Goal: Task Accomplishment & Management: Complete application form

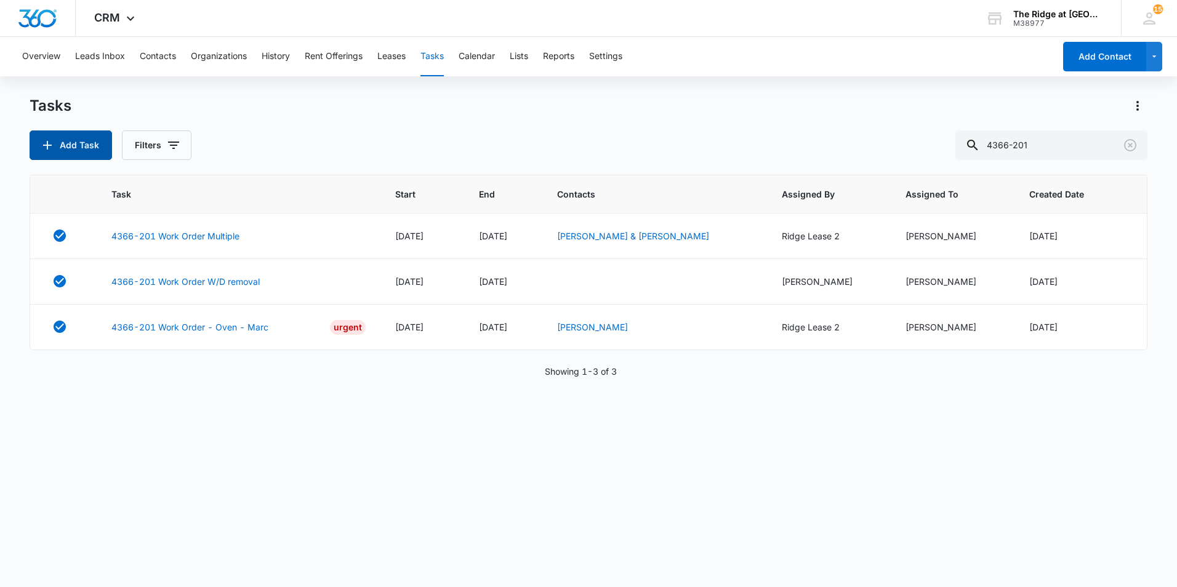
click at [84, 150] on button "Add Task" at bounding box center [71, 146] width 83 height 30
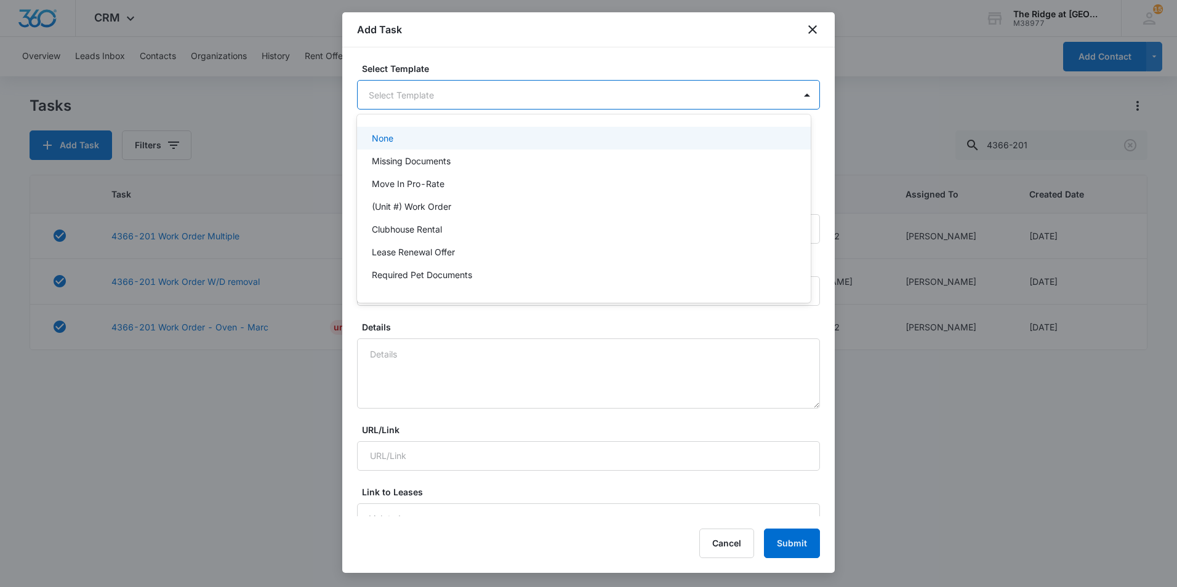
click at [451, 96] on body "CRM Apps Reputation Websites Forms CRM Email Social Content Ads Intelligence Fi…" at bounding box center [588, 293] width 1177 height 587
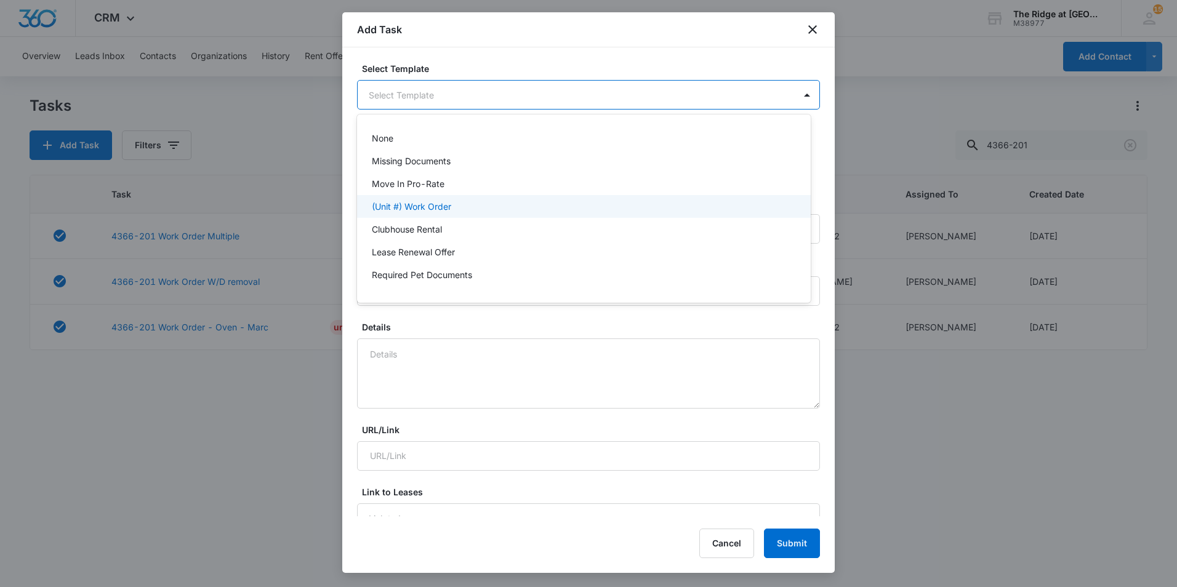
click at [426, 204] on p "(Unit #) Work Order" at bounding box center [411, 206] width 79 height 13
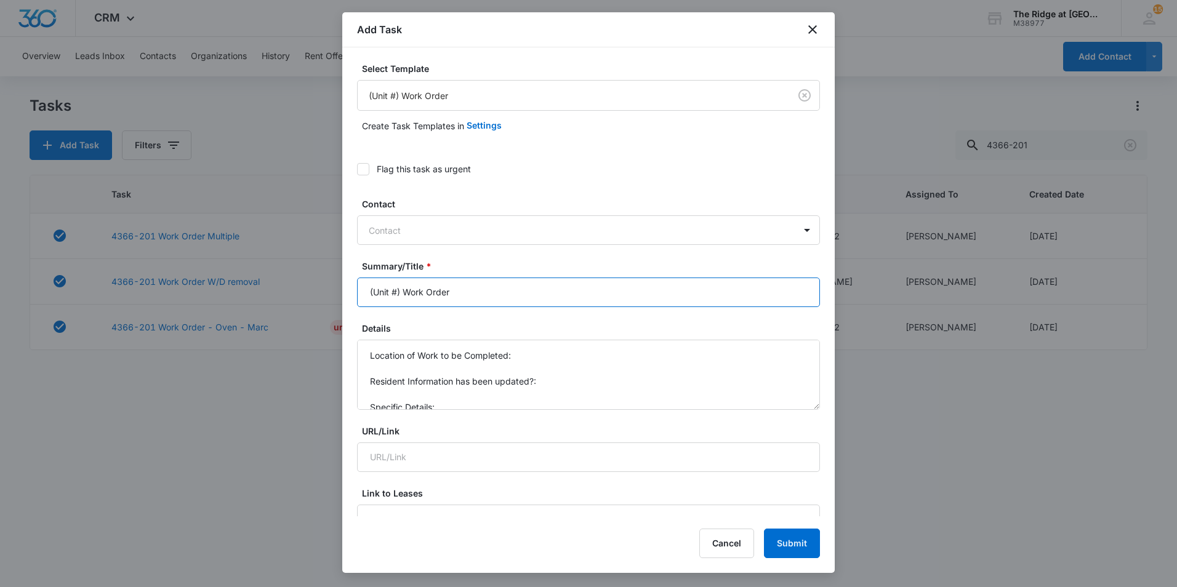
drag, startPoint x: 400, startPoint y: 291, endPoint x: 361, endPoint y: 294, distance: 38.9
click at [361, 294] on input "(Unit #) Work Order" at bounding box center [588, 293] width 463 height 30
click at [546, 284] on input "4454-207 Work Order" at bounding box center [588, 293] width 463 height 30
type input "4454-207 Work Order Master Bath Towel rod"
click at [552, 364] on textarea "Location of Work to be Completed: Resident Information has been updated?: Speci…" at bounding box center [588, 375] width 463 height 70
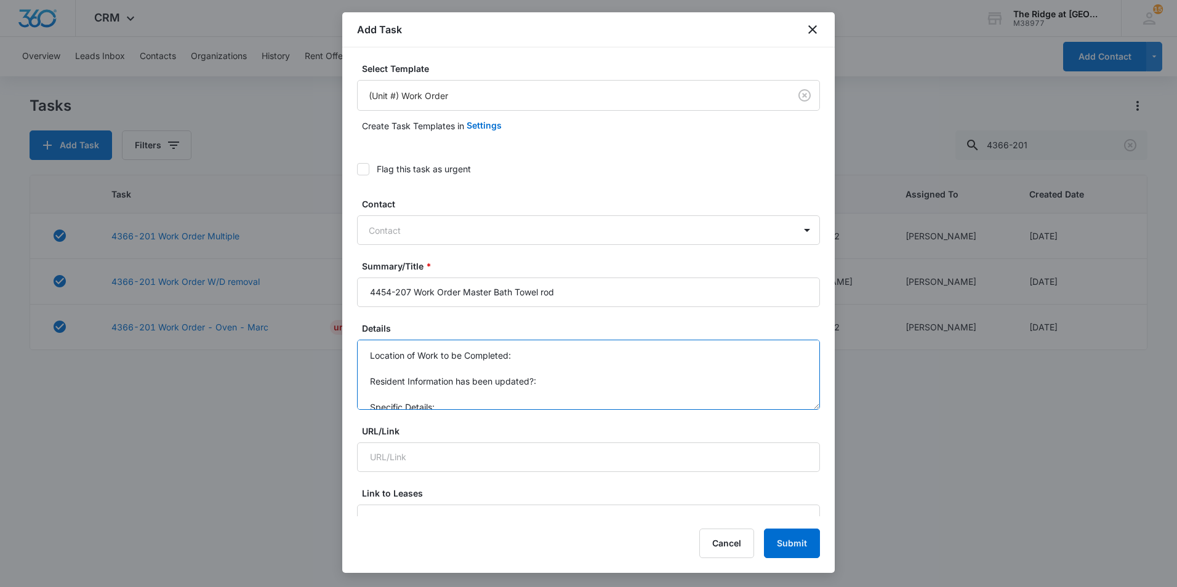
click at [557, 358] on textarea "Location of Work to be Completed: Resident Information has been updated?: Speci…" at bounding box center [588, 375] width 463 height 70
click at [542, 396] on textarea "Location of Work to be Completed: Master Bath Resident Information has been upd…" at bounding box center [588, 375] width 463 height 70
click at [606, 361] on textarea "Location of Work to be Completed: Master Bath Resident Information has been upd…" at bounding box center [588, 375] width 463 height 70
click at [623, 388] on textarea "Location of Work to be Completed: Master Bath Resident Information has been upd…" at bounding box center [588, 375] width 463 height 70
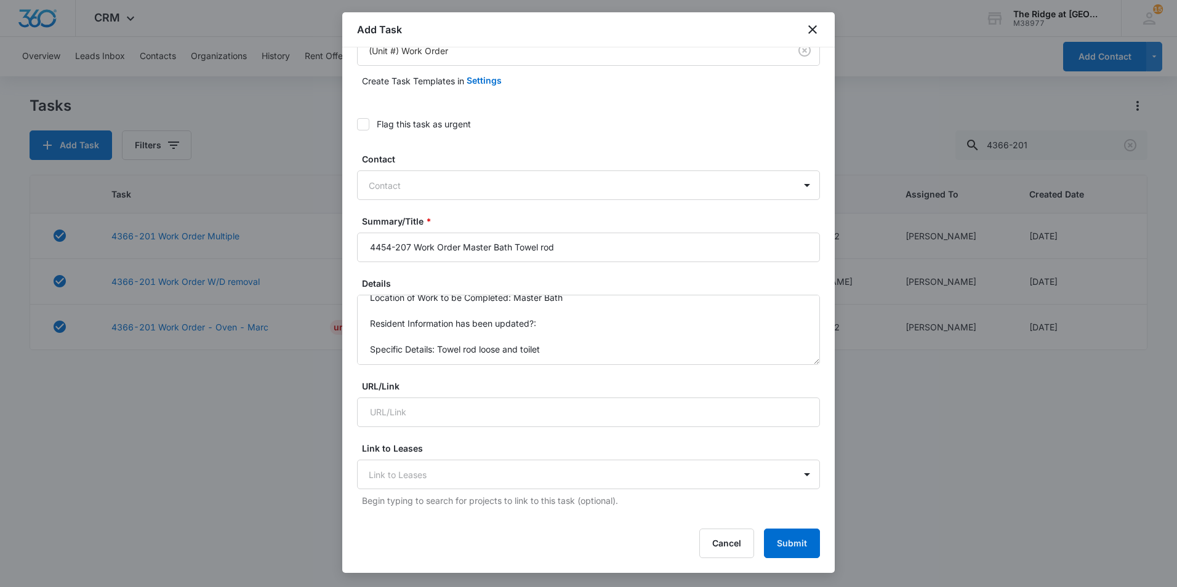
scroll to position [62, 0]
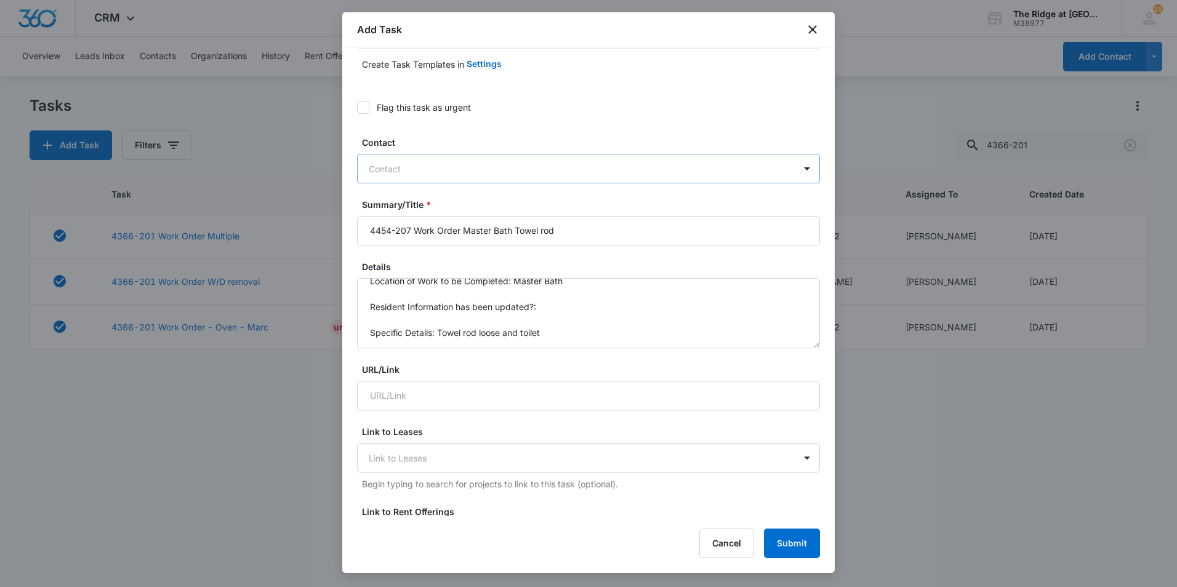
click at [626, 170] on div at bounding box center [581, 168] width 425 height 15
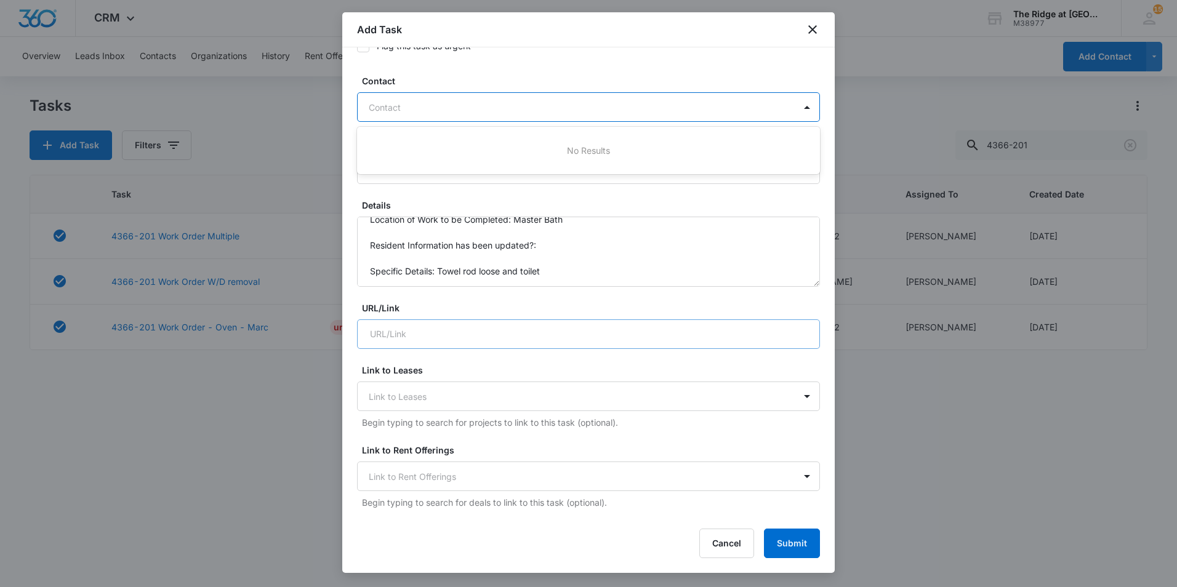
scroll to position [0, 0]
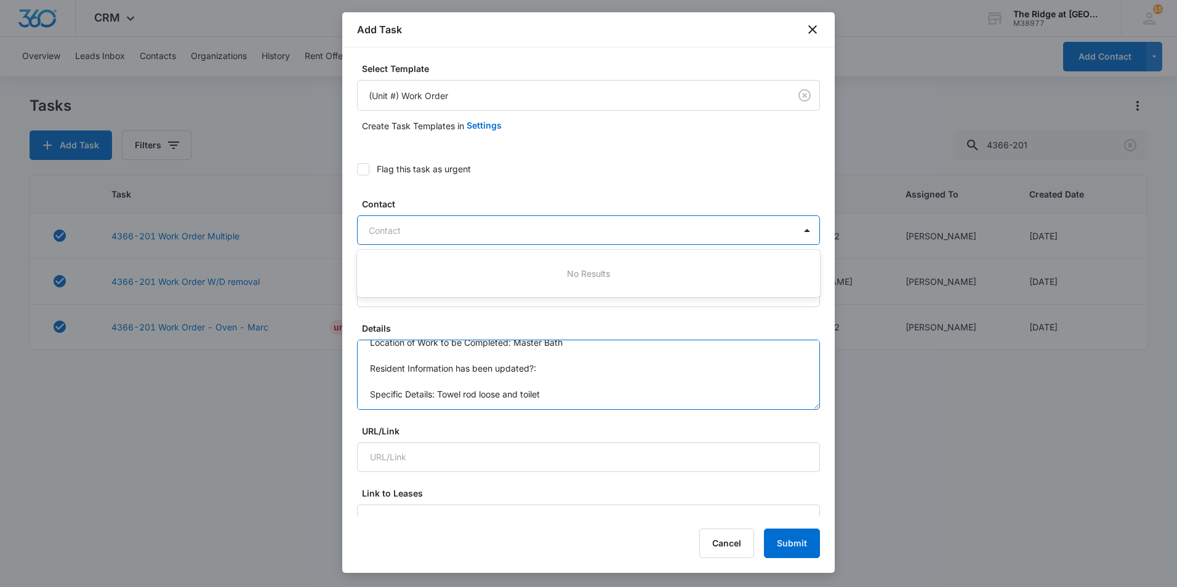
click at [585, 397] on textarea "Location of Work to be Completed: Master Bath Resident Information has been upd…" at bounding box center [588, 375] width 463 height 70
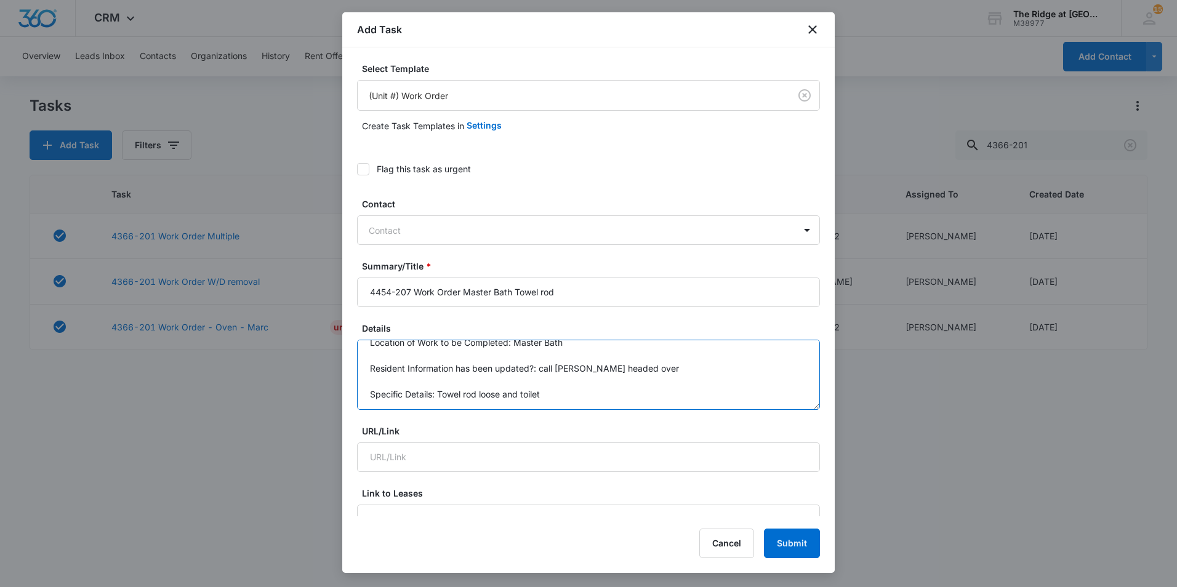
type textarea "Location of Work to be Completed: Master Bath Resident Information has been upd…"
click at [881, 116] on div at bounding box center [588, 293] width 1177 height 587
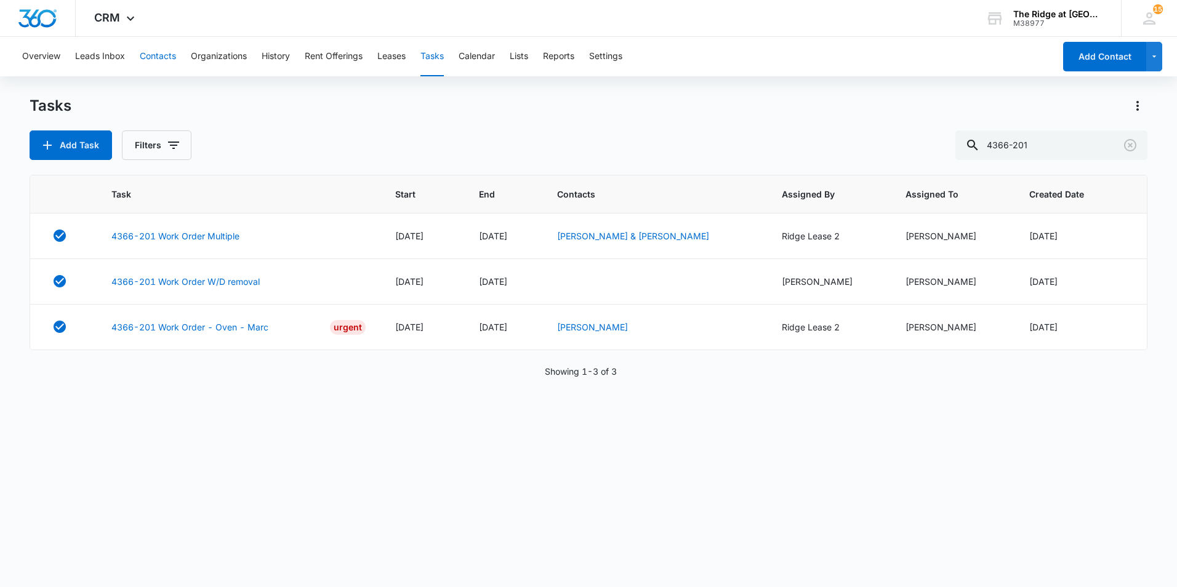
drag, startPoint x: 158, startPoint y: 55, endPoint x: 177, endPoint y: 63, distance: 20.5
click at [158, 55] on button "Contacts" at bounding box center [158, 56] width 36 height 39
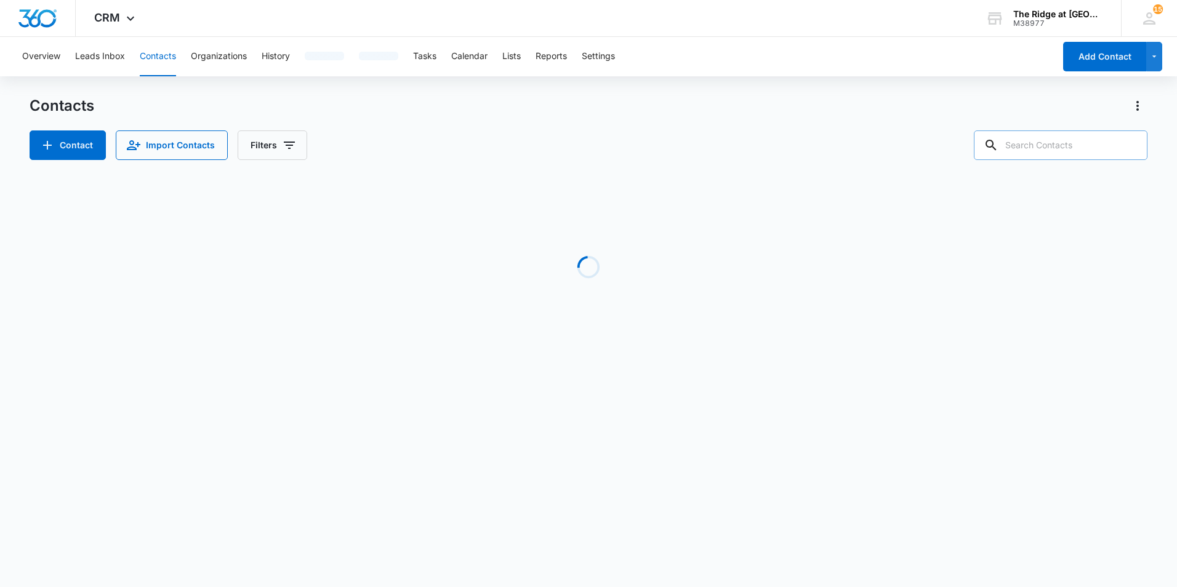
click at [1060, 147] on input "text" at bounding box center [1061, 146] width 174 height 30
type input "ariel"
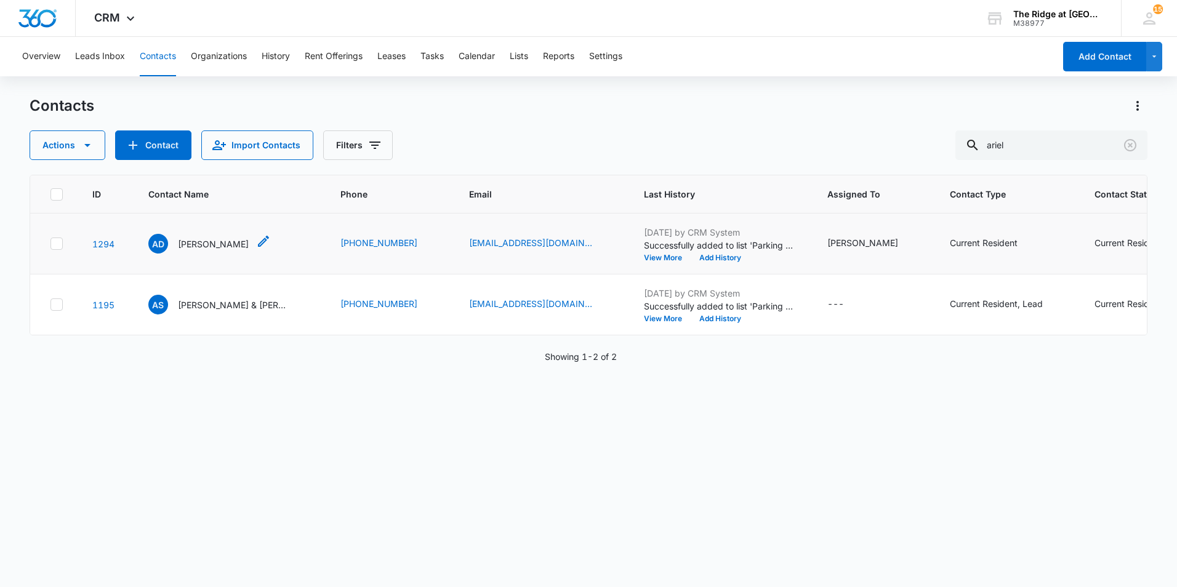
click at [207, 242] on p "Ariel Davis" at bounding box center [213, 244] width 71 height 13
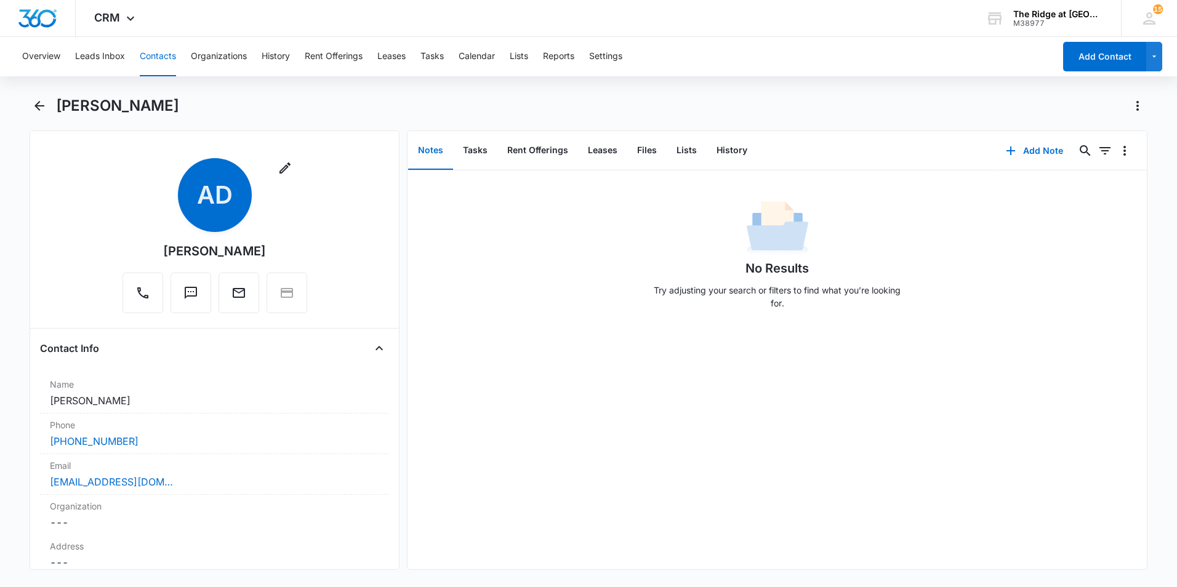
click at [175, 54] on button "Contacts" at bounding box center [158, 56] width 36 height 39
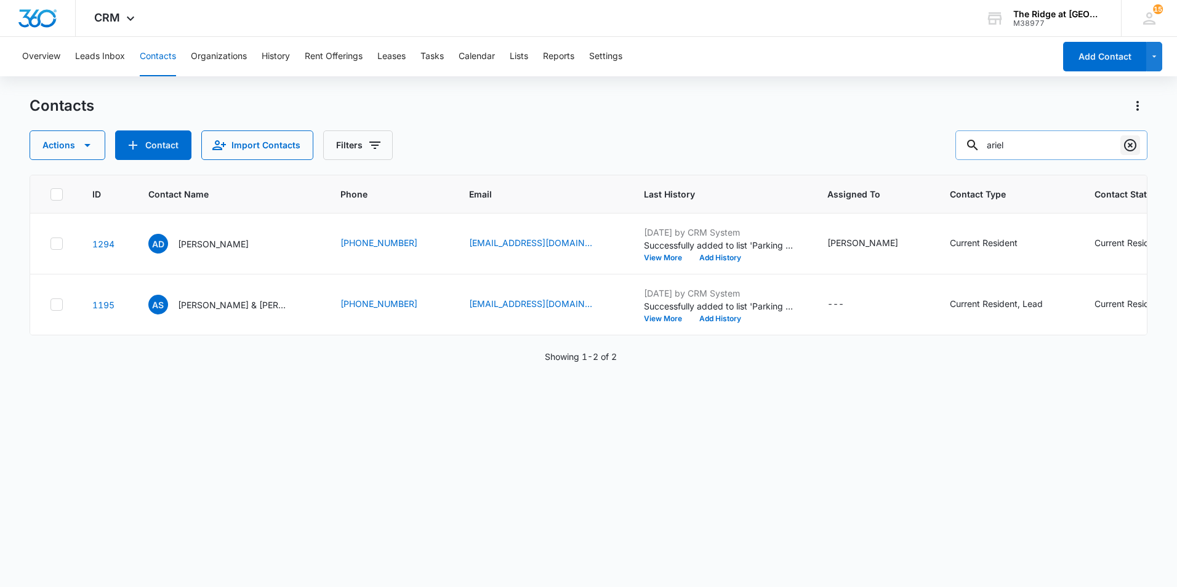
click at [1131, 148] on icon "Clear" at bounding box center [1130, 145] width 15 height 15
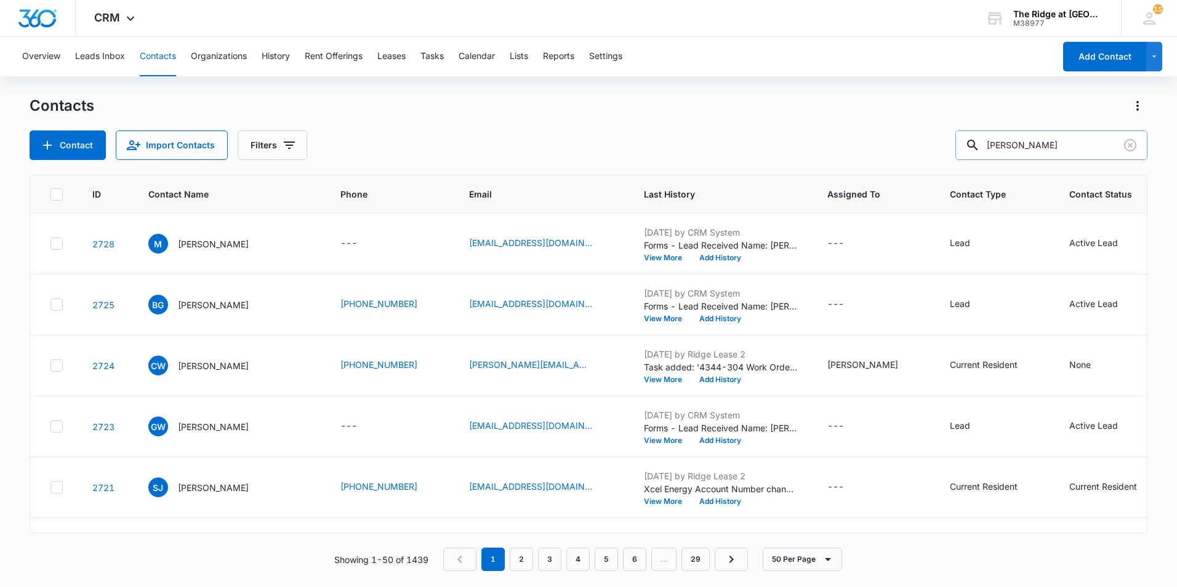
type input "derik"
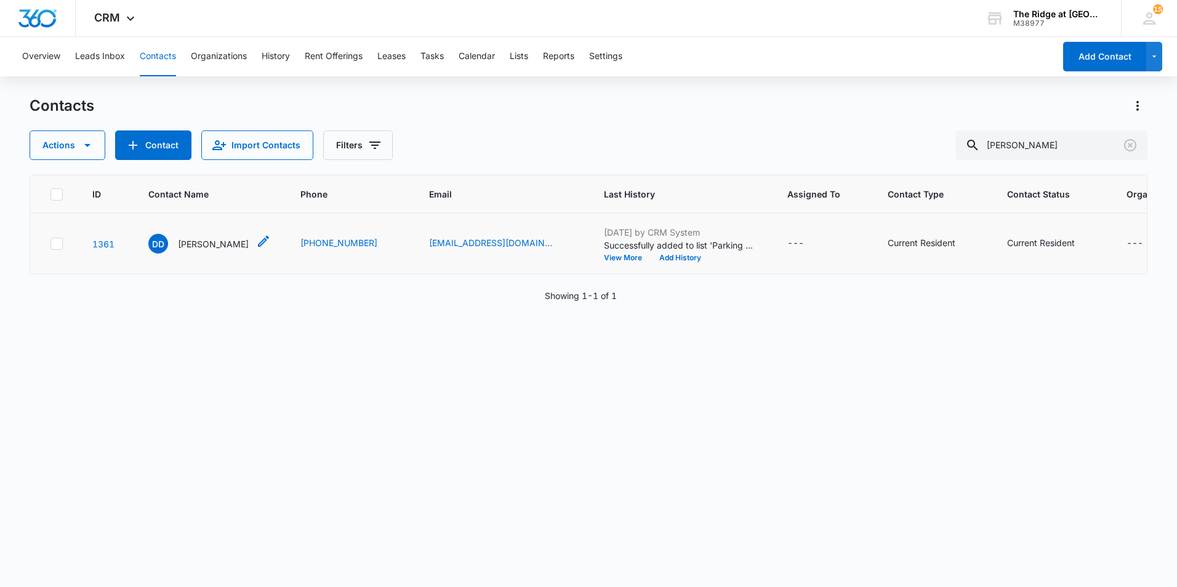
click at [222, 244] on p "Derik D. Dewey" at bounding box center [213, 244] width 71 height 13
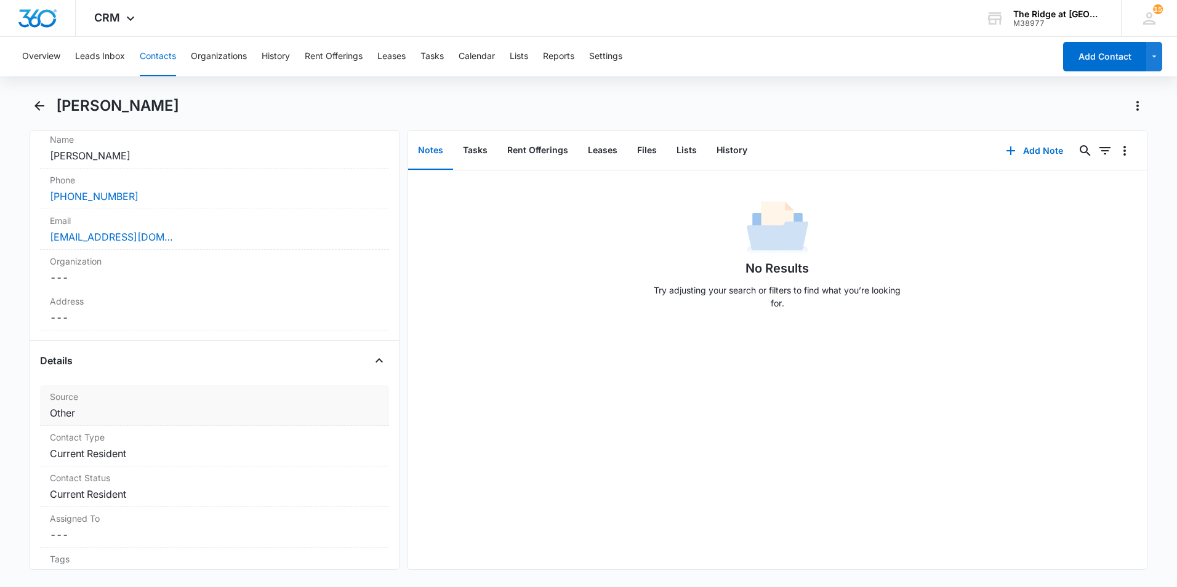
scroll to position [246, 0]
click at [135, 450] on dd "Cancel Save Changes Current Resident" at bounding box center [214, 452] width 329 height 15
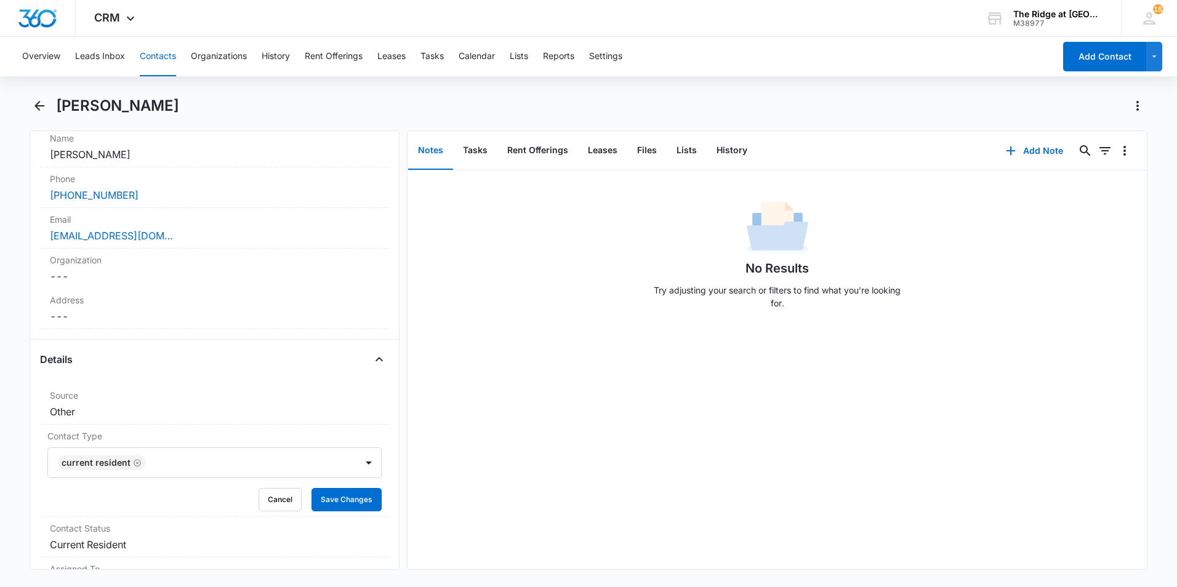
click at [131, 462] on div "Remove Current Resident" at bounding box center [136, 463] width 11 height 9
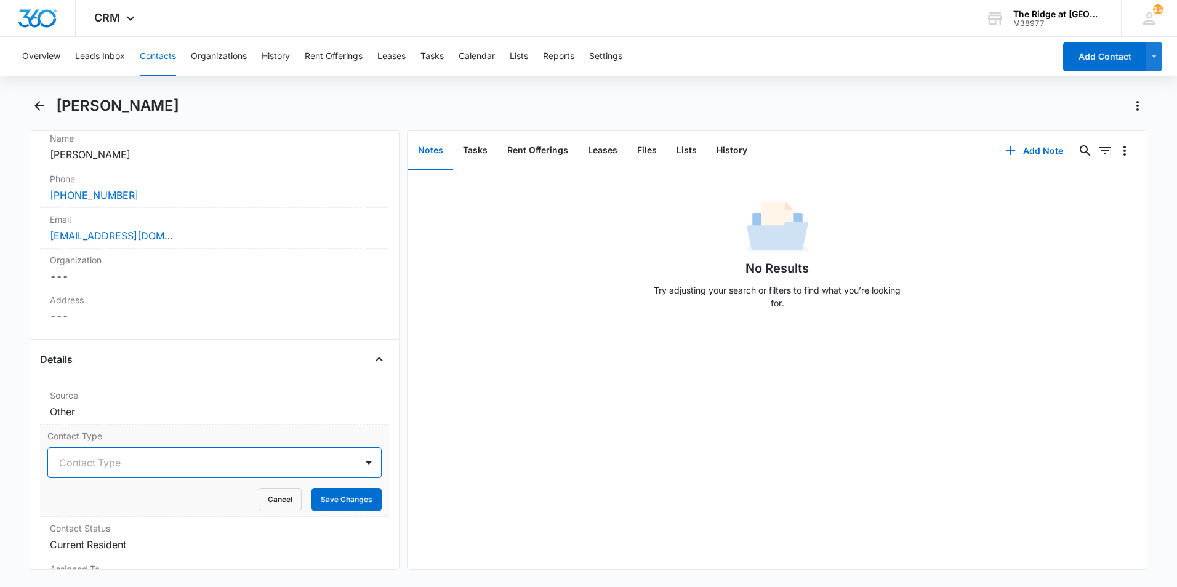
click at [198, 471] on div at bounding box center [199, 462] width 281 height 17
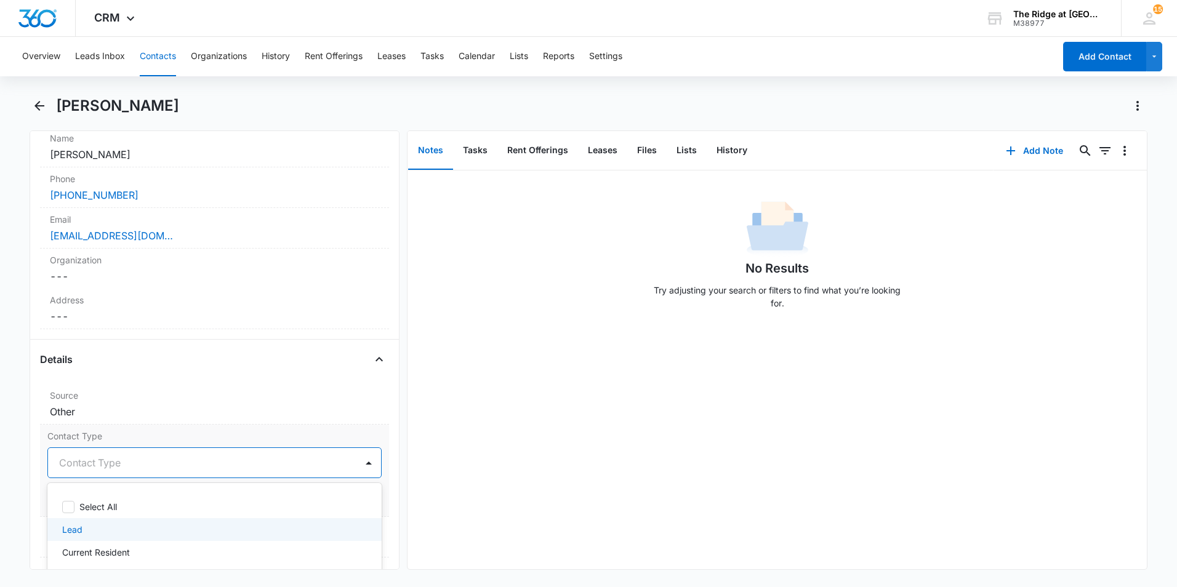
scroll to position [20, 0]
click at [163, 554] on div "Former Resident" at bounding box center [213, 555] width 302 height 13
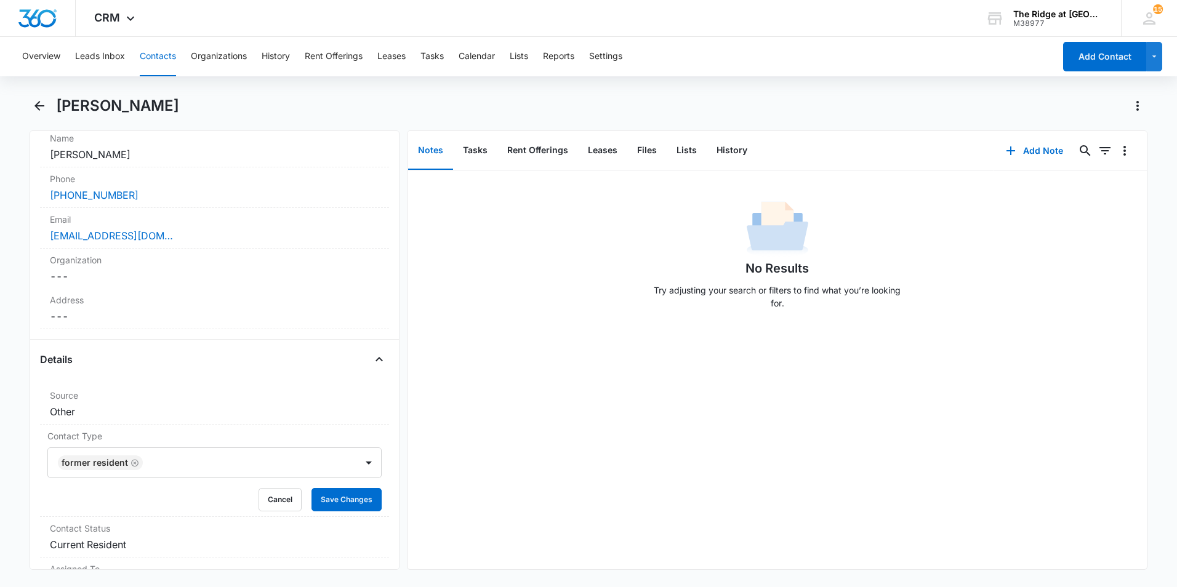
click at [454, 458] on div "No Results Try adjusting your search or filters to find what you’re looking for." at bounding box center [777, 370] width 739 height 399
click at [339, 501] on button "Save Changes" at bounding box center [347, 499] width 70 height 23
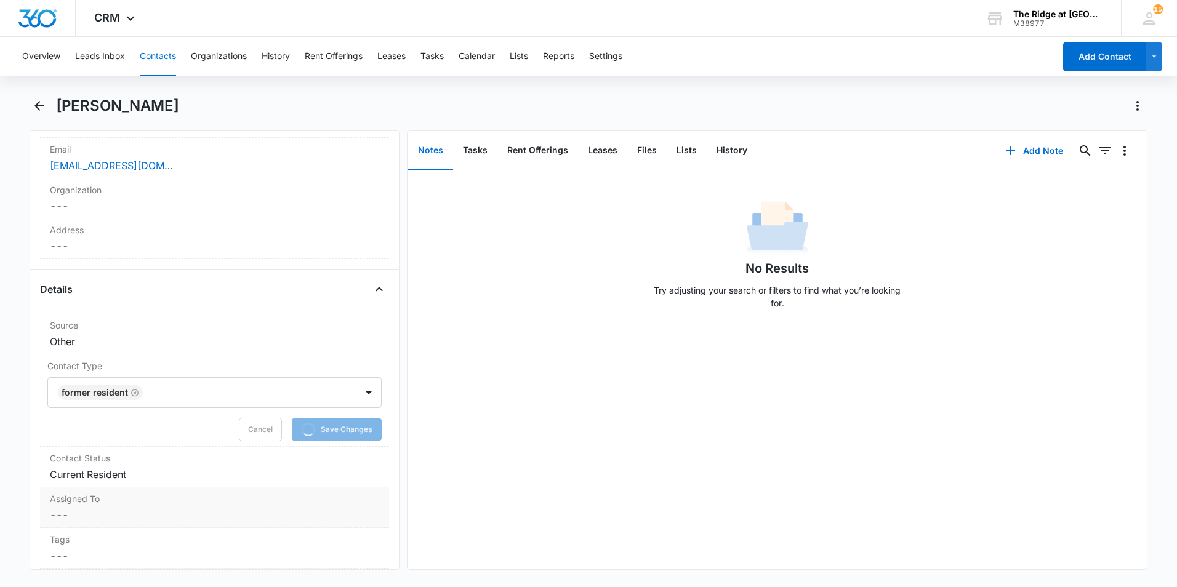
scroll to position [431, 0]
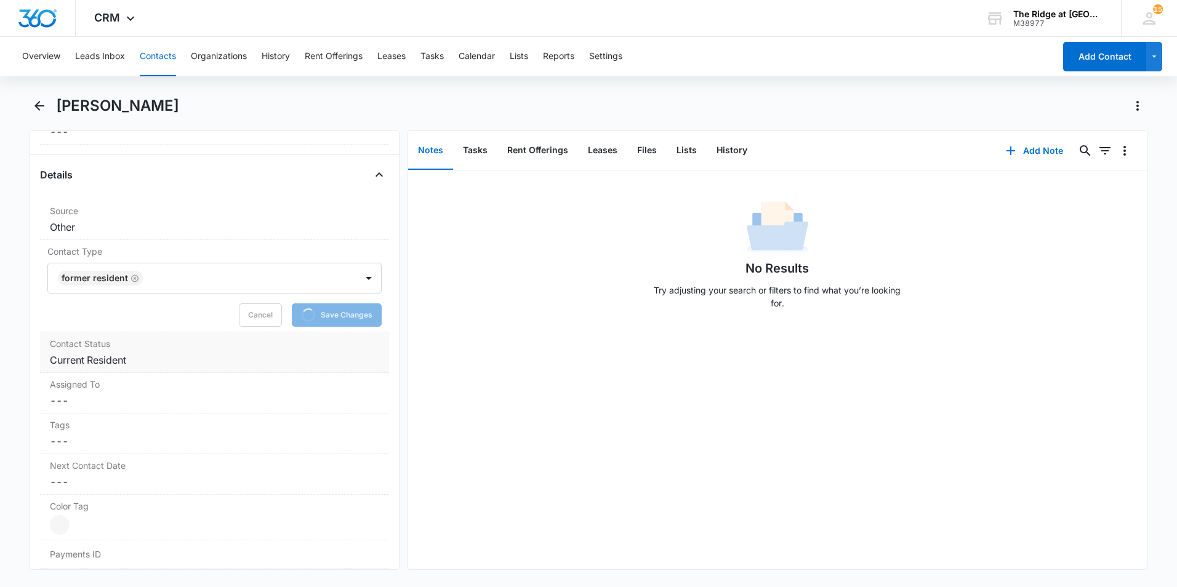
click at [161, 362] on dd "Cancel Save Changes Current Resident" at bounding box center [214, 360] width 329 height 15
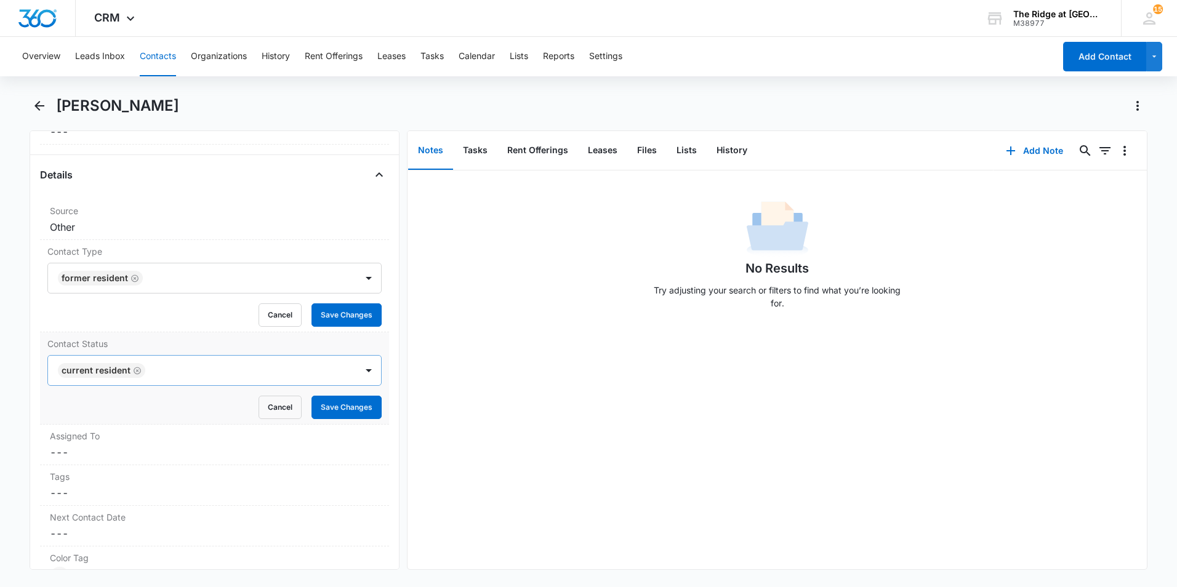
click at [215, 374] on div at bounding box center [244, 370] width 191 height 17
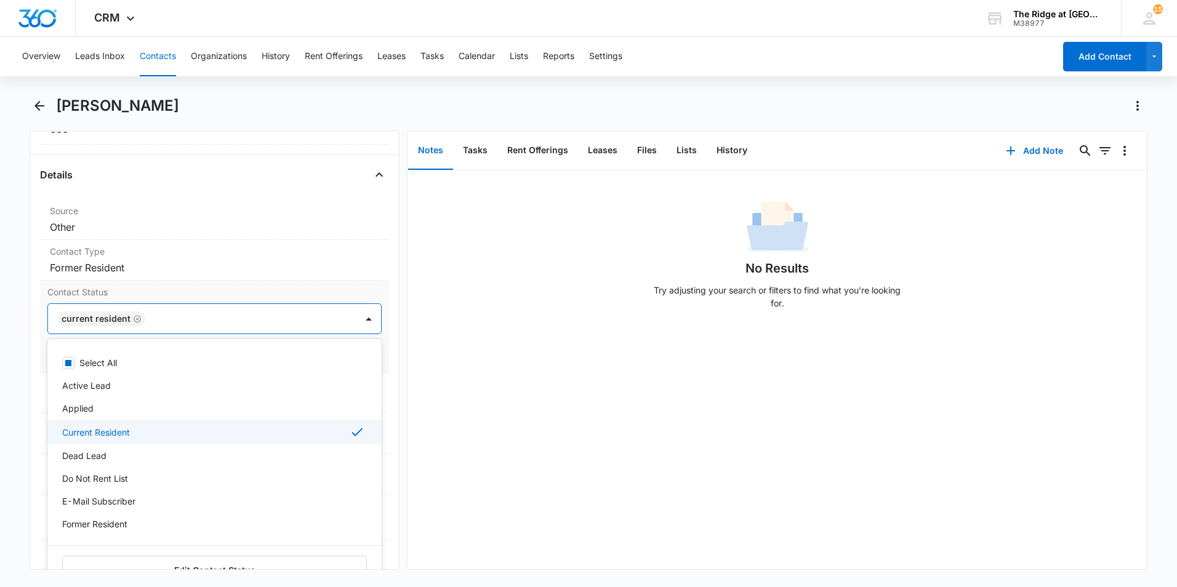
click at [167, 426] on div "Current Resident" at bounding box center [213, 432] width 302 height 15
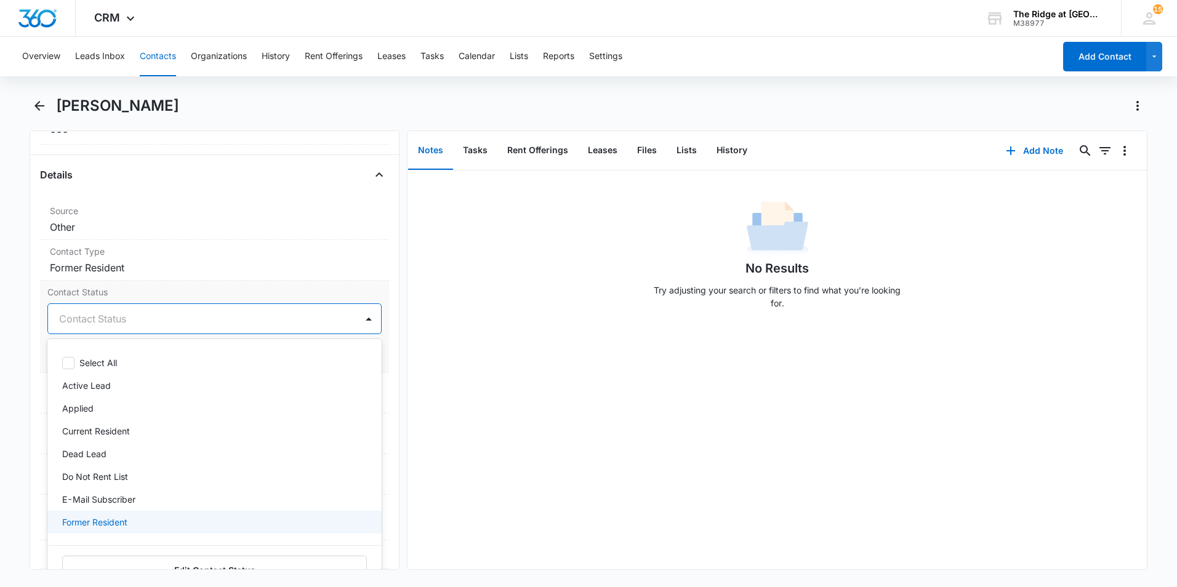
scroll to position [41, 0]
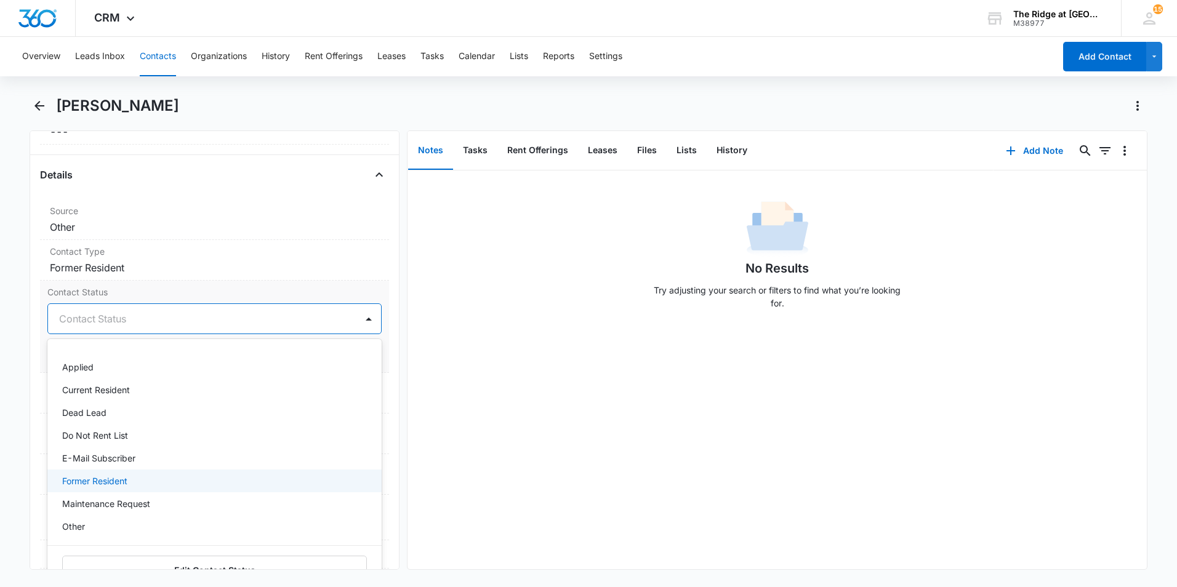
click at [161, 477] on div "Former Resident" at bounding box center [213, 481] width 302 height 13
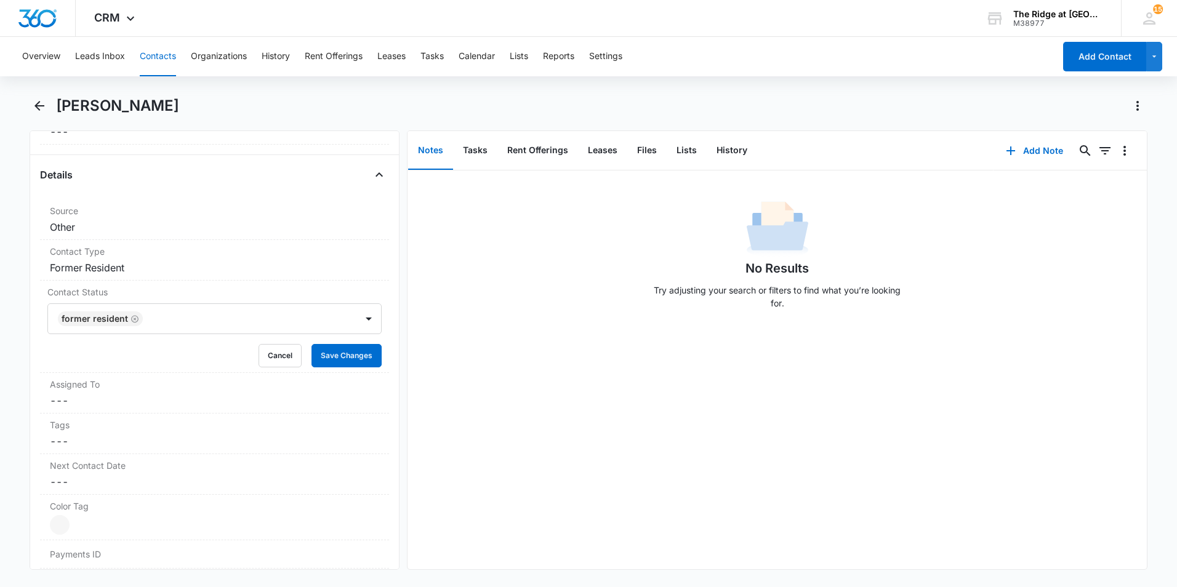
click at [464, 361] on div "No Results Try adjusting your search or filters to find what you’re looking for." at bounding box center [777, 370] width 739 height 399
click at [358, 352] on button "Save Changes" at bounding box center [347, 355] width 70 height 23
click at [528, 53] on button "Lists" at bounding box center [519, 56] width 18 height 39
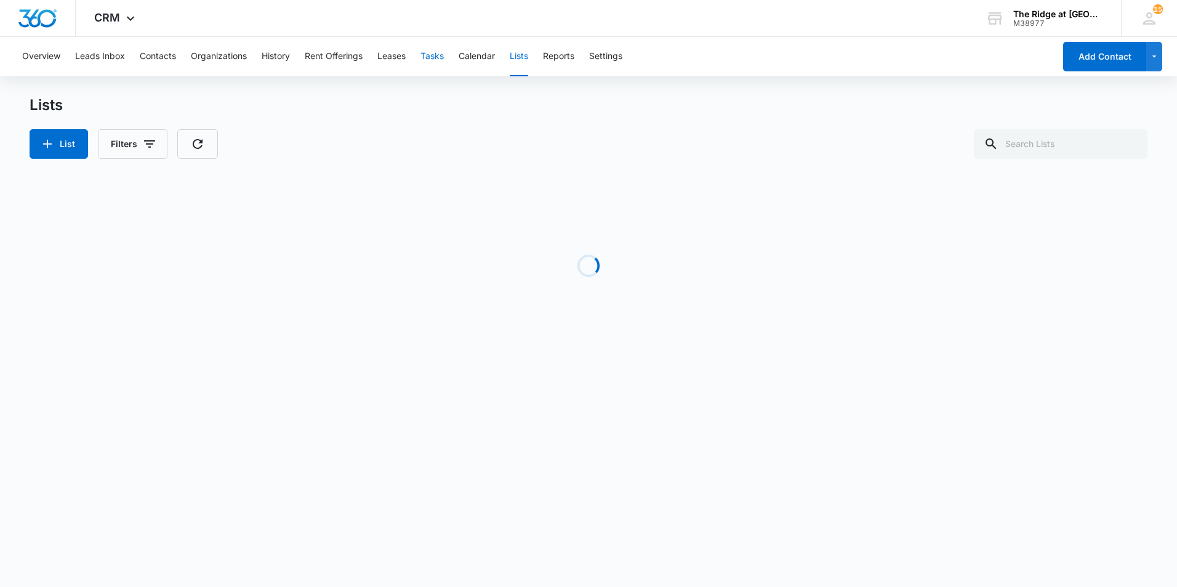
click at [430, 52] on button "Tasks" at bounding box center [432, 56] width 23 height 39
click at [83, 143] on button "Add Task" at bounding box center [71, 146] width 83 height 30
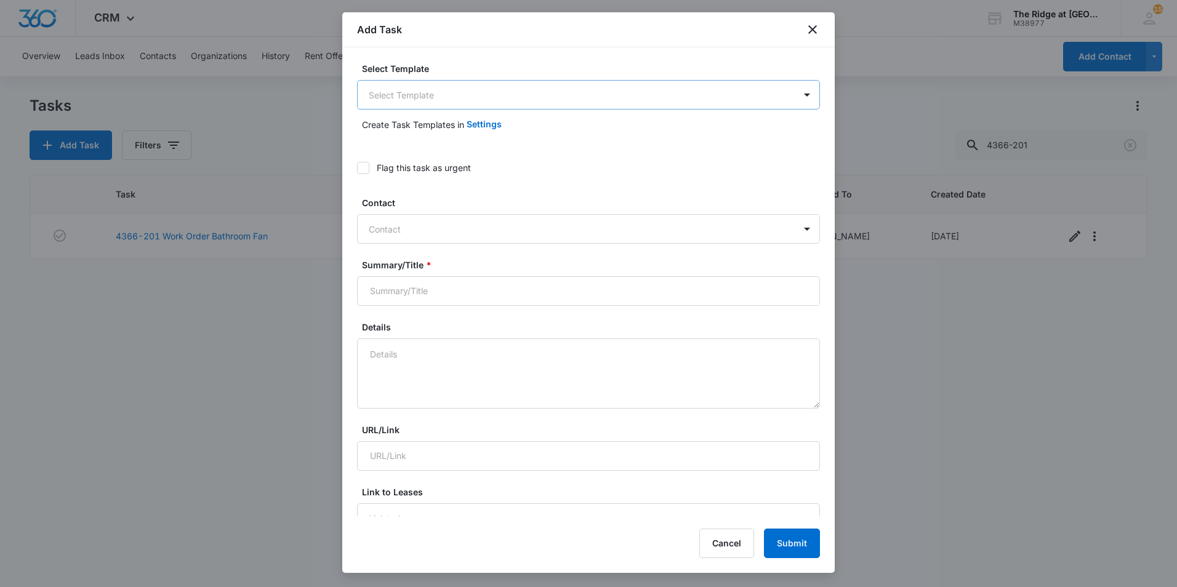
click at [498, 84] on body "CRM Apps Reputation Websites Forms CRM Email Social Content Ads Intelligence Fi…" at bounding box center [588, 293] width 1177 height 587
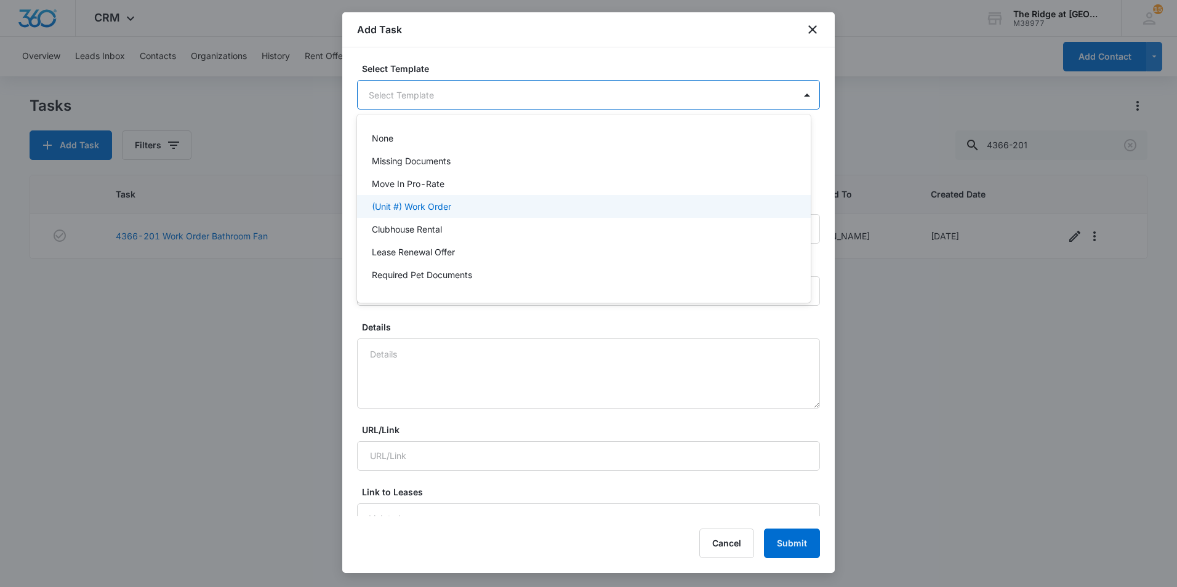
click at [462, 204] on div "(Unit #) Work Order" at bounding box center [583, 206] width 422 height 13
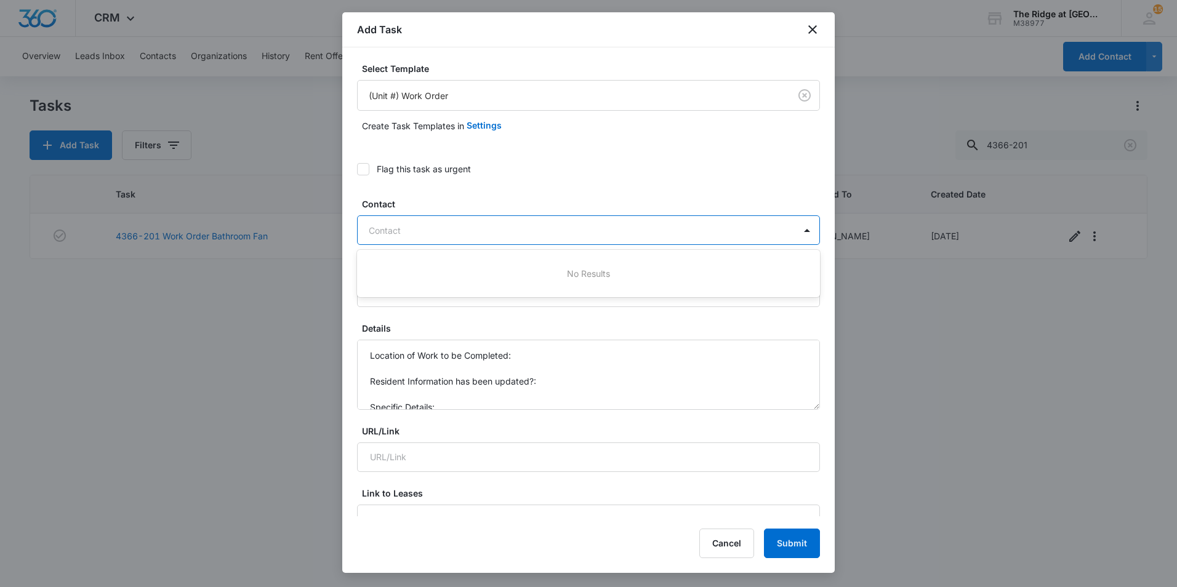
click at [410, 230] on div at bounding box center [581, 230] width 425 height 15
type input "adrianna"
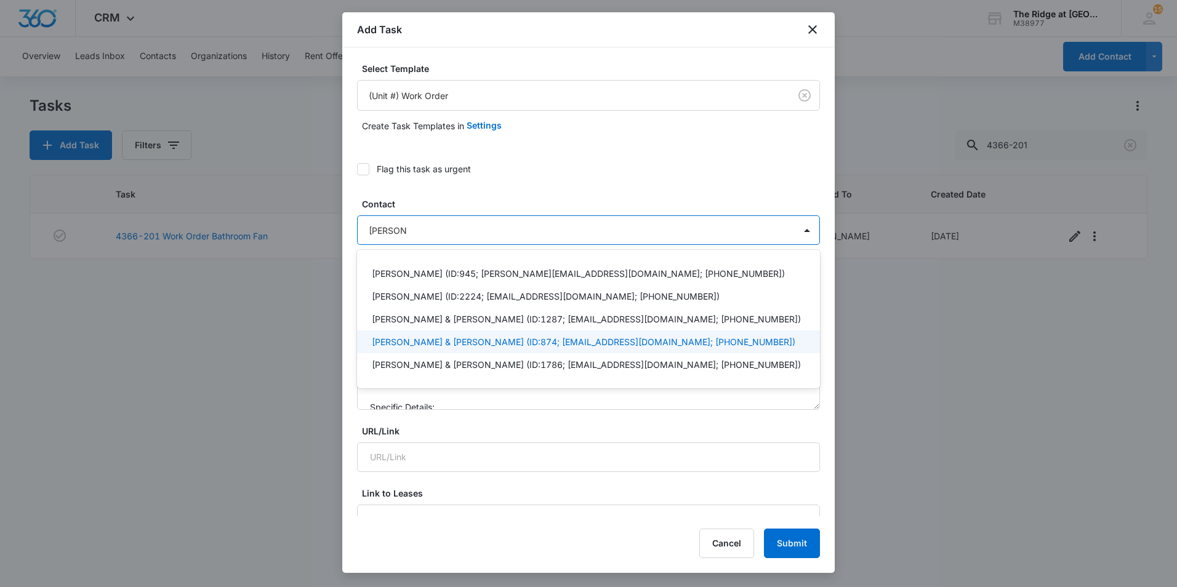
click at [427, 342] on p "Adriana Parada & Arnaldo Parada (ID:874; adrianaparada1@hotmail.com; (720) 487-…" at bounding box center [584, 342] width 424 height 13
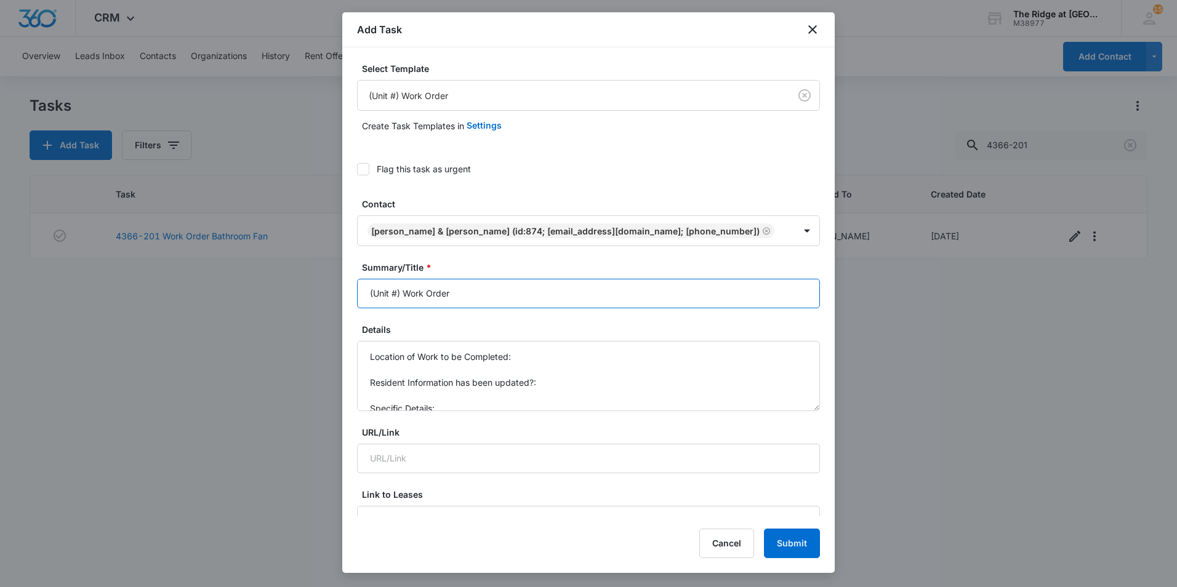
drag, startPoint x: 392, startPoint y: 292, endPoint x: 350, endPoint y: 291, distance: 42.5
click at [350, 291] on div "Select Template (Unit #) Work Order Create Task Templates in Settings Flag this…" at bounding box center [588, 281] width 493 height 469
click at [515, 293] on input "4412-103 Work Order" at bounding box center [588, 294] width 463 height 30
click at [517, 292] on input "4412-103 Work Order Fridge drawer broken" at bounding box center [588, 294] width 463 height 30
type input "4412-103 Work Order Fridge shelf broken"
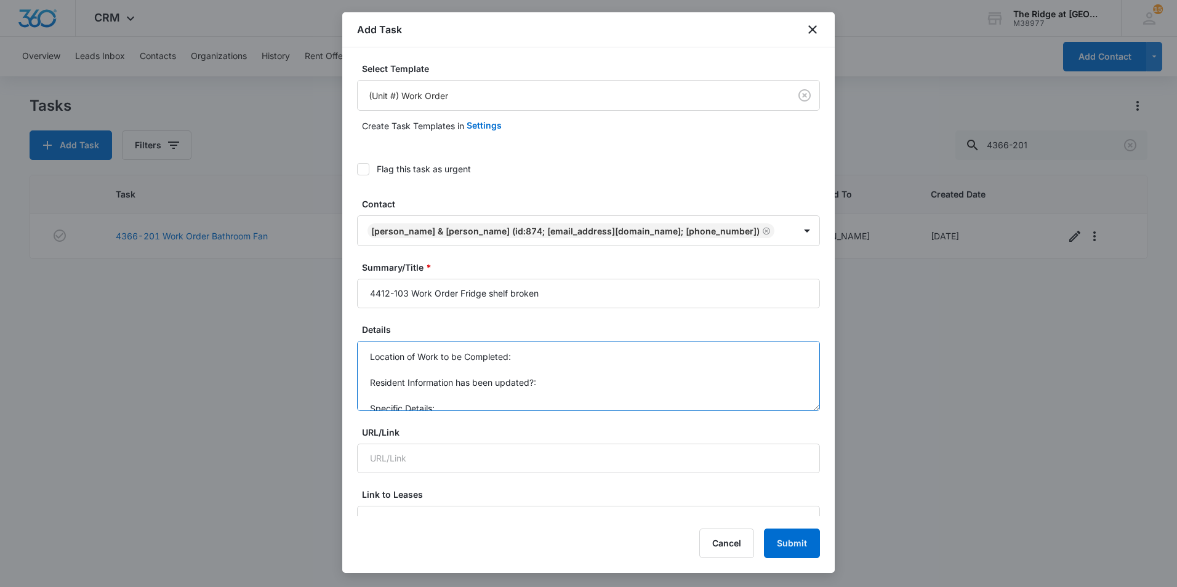
click at [534, 364] on textarea "Location of Work to be Completed: Resident Information has been updated?: Speci…" at bounding box center [588, 376] width 463 height 70
click at [533, 356] on textarea "Location of Work to be Completed: Resident Information has been updated?: Speci…" at bounding box center [588, 376] width 463 height 70
click at [557, 405] on textarea "Location of Work to be Completed: Kitchen Resident Information has been updated…" at bounding box center [588, 376] width 463 height 70
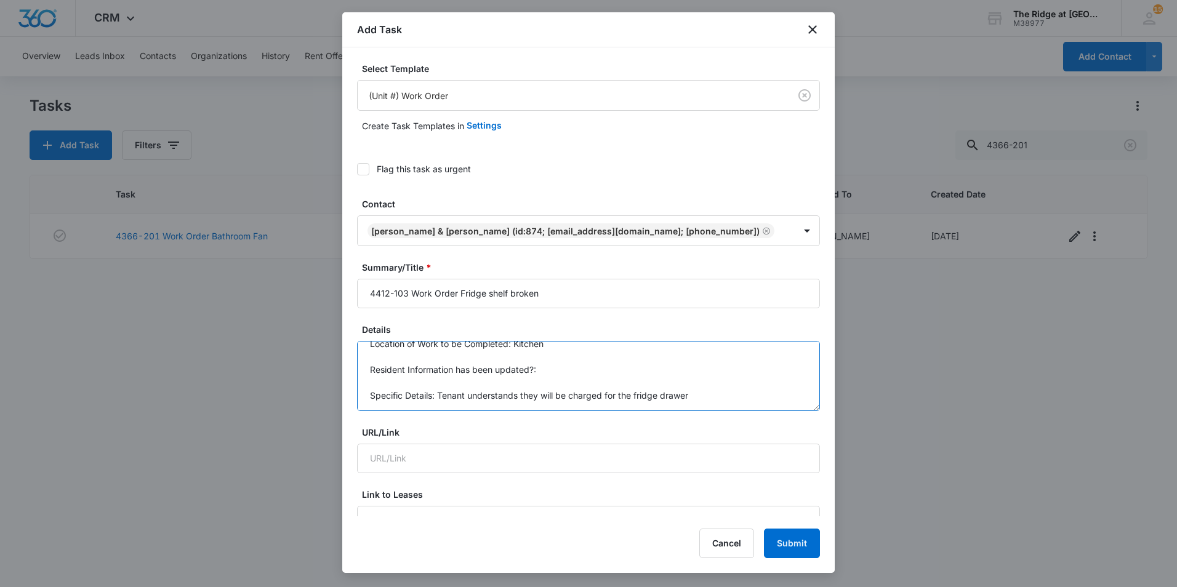
click at [697, 397] on textarea "Location of Work to be Completed: Kitchen Resident Information has been updated…" at bounding box center [588, 376] width 463 height 70
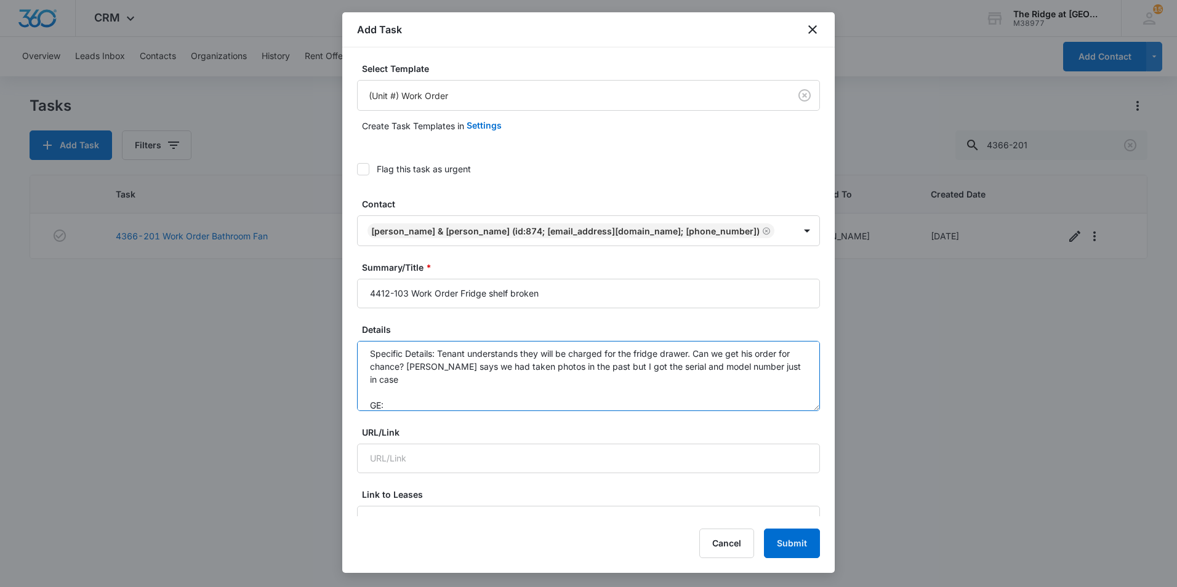
scroll to position [68, 0]
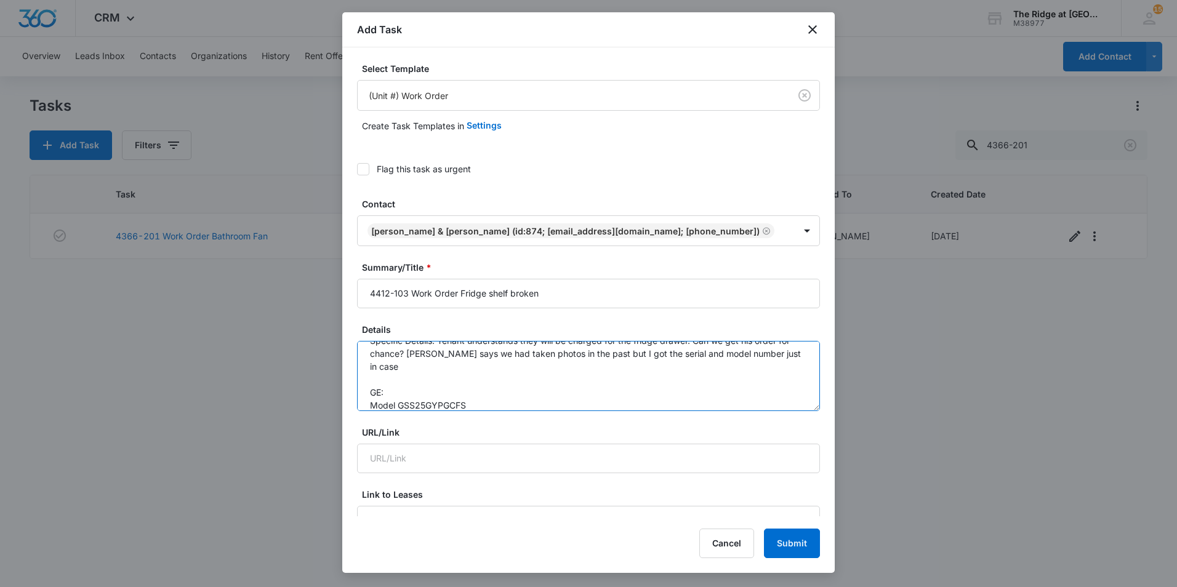
click at [396, 405] on textarea "Location of Work to be Completed: Kitchen Resident Information has been updated…" at bounding box center [588, 376] width 463 height 70
click at [483, 408] on textarea "Location of Work to be Completed: Kitchen Resident Information has been updated…" at bounding box center [588, 376] width 463 height 70
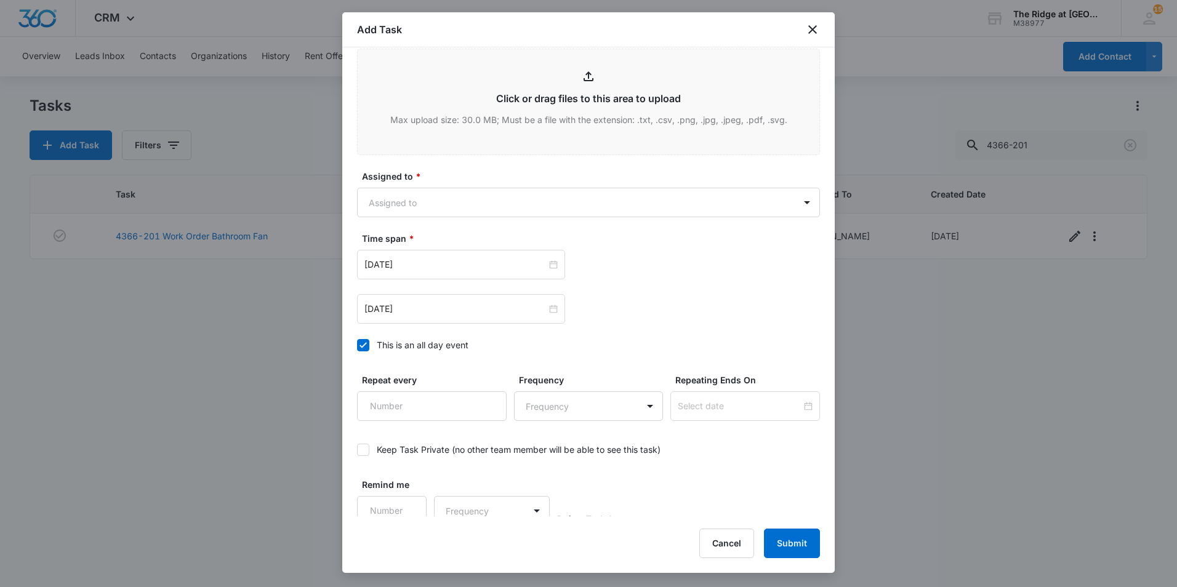
scroll to position [669, 0]
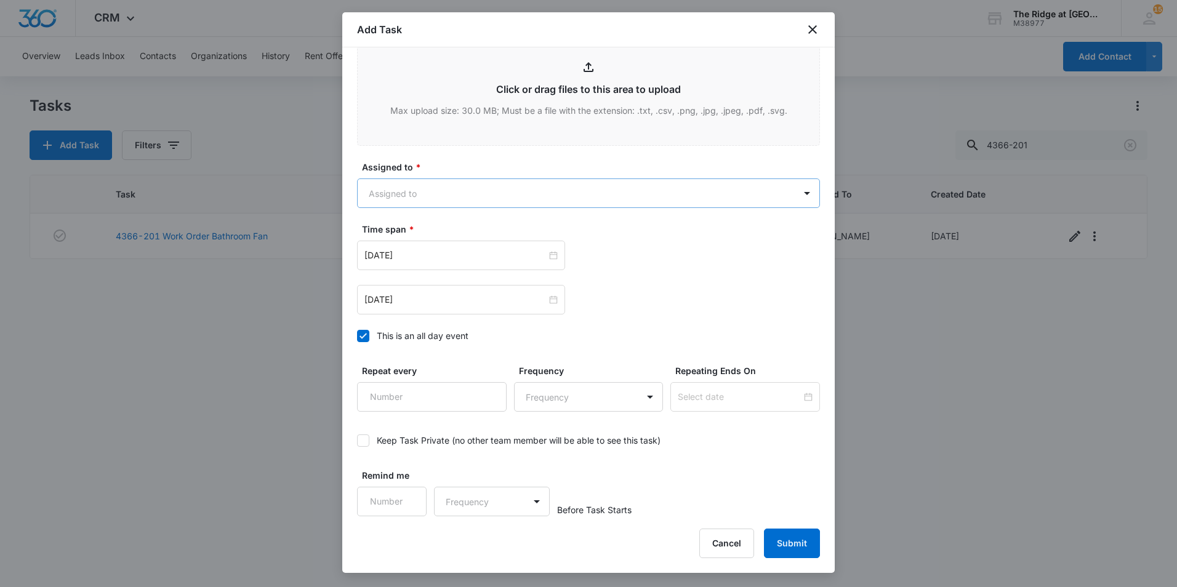
type textarea "Location of Work to be Completed: Kitchen Resident Information has been updated…"
click at [435, 196] on body "CRM Apps Reputation Websites Forms CRM Email Social Content Ads Intelligence Fi…" at bounding box center [588, 293] width 1177 height 587
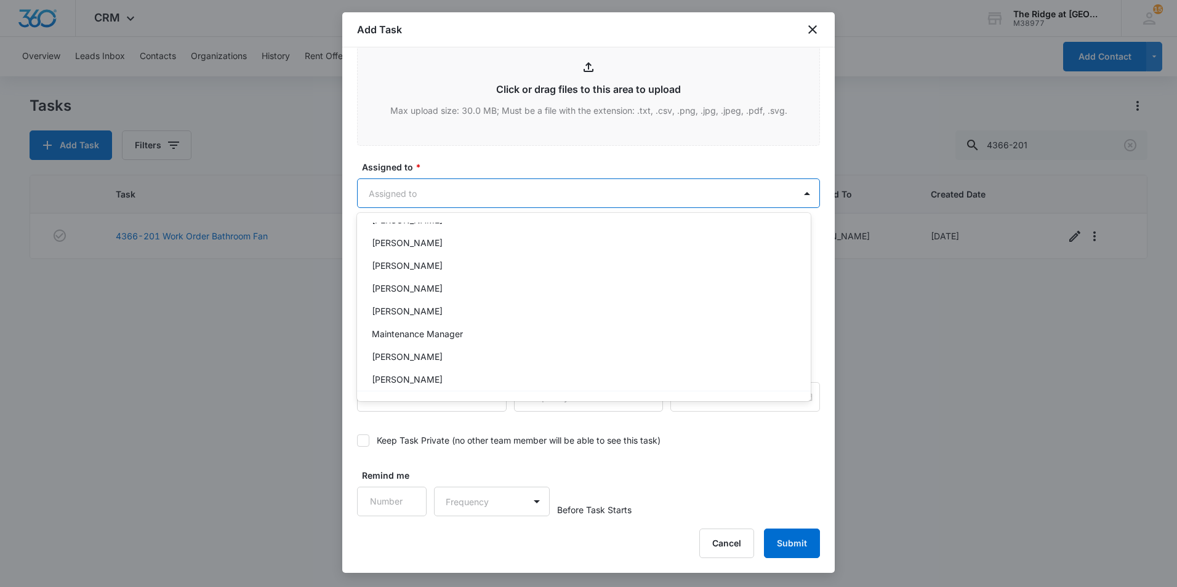
scroll to position [123, 0]
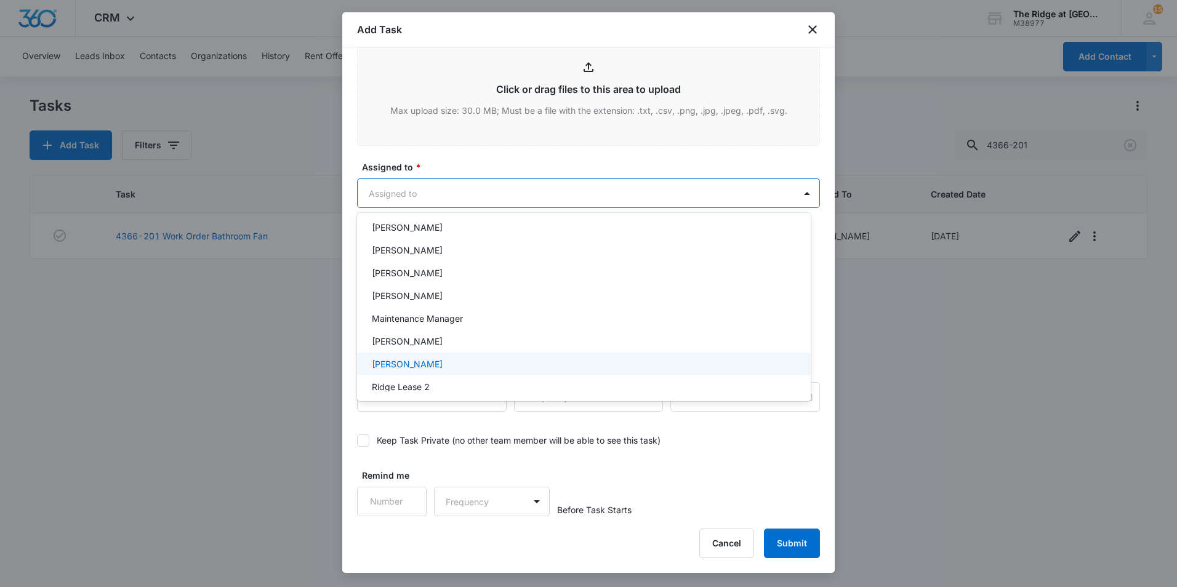
click at [434, 368] on div "[PERSON_NAME]" at bounding box center [583, 364] width 422 height 13
click at [473, 159] on div at bounding box center [588, 293] width 1177 height 587
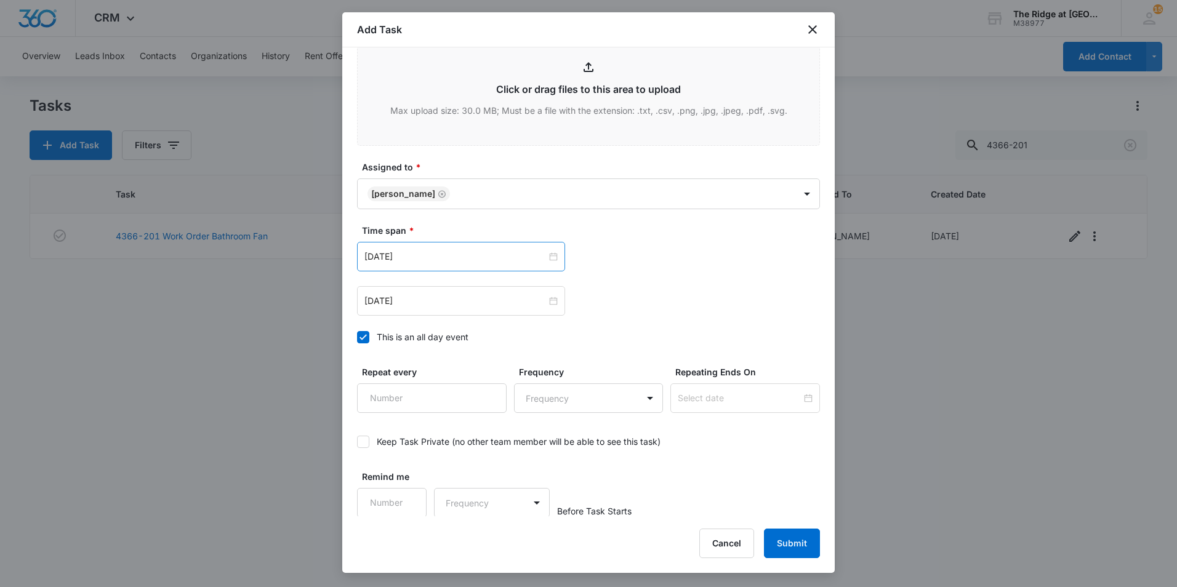
drag, startPoint x: 462, startPoint y: 262, endPoint x: 467, endPoint y: 268, distance: 7.9
click at [462, 261] on input "[DATE]" at bounding box center [455, 257] width 182 height 14
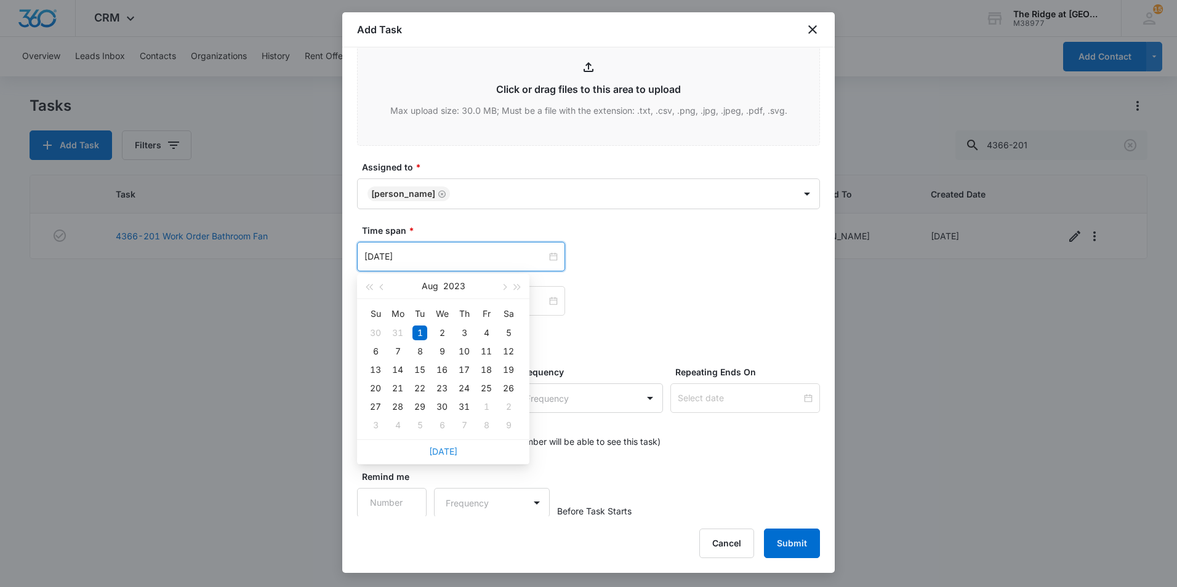
click at [444, 453] on link "Today" at bounding box center [443, 451] width 28 height 10
type input "[DATE]"
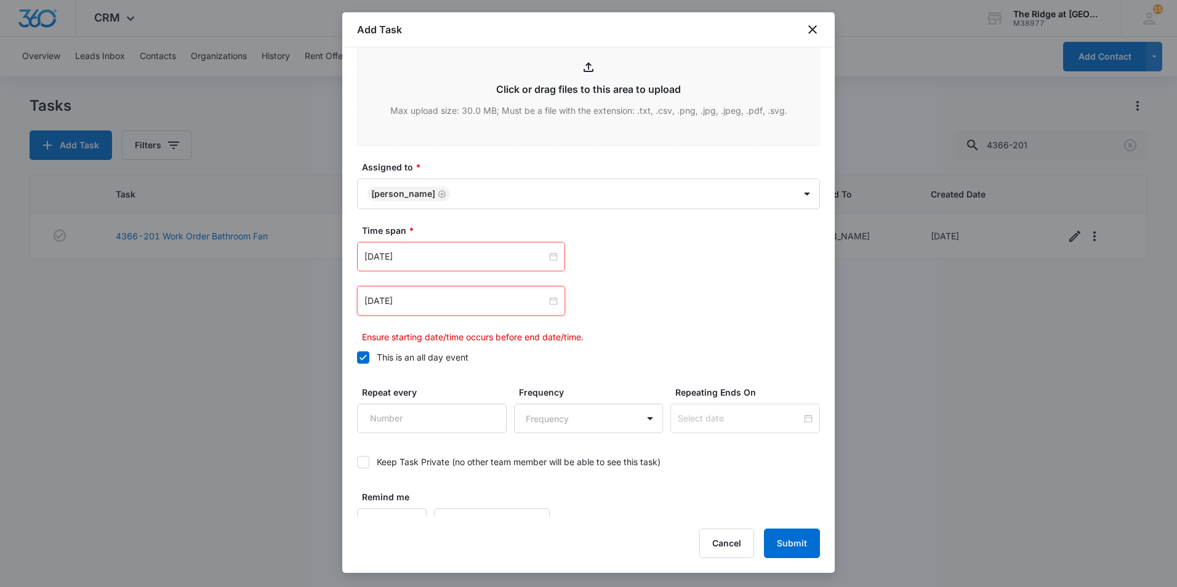
drag, startPoint x: 422, startPoint y: 307, endPoint x: 422, endPoint y: 363, distance: 56.0
click at [422, 308] on div "[DATE]" at bounding box center [461, 301] width 208 height 30
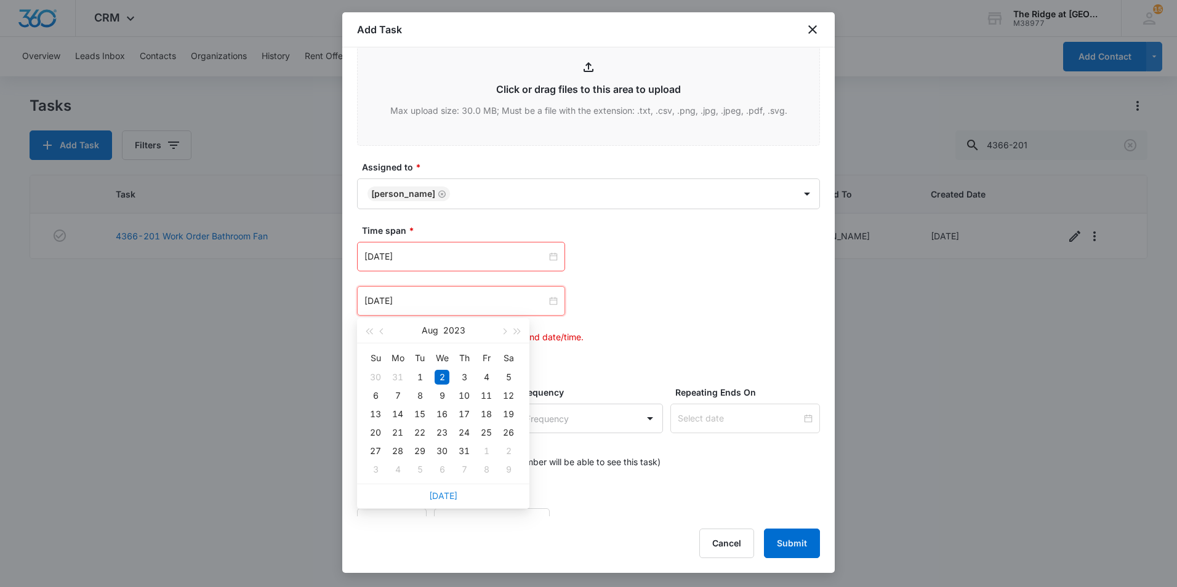
click at [437, 499] on link "Today" at bounding box center [443, 496] width 28 height 10
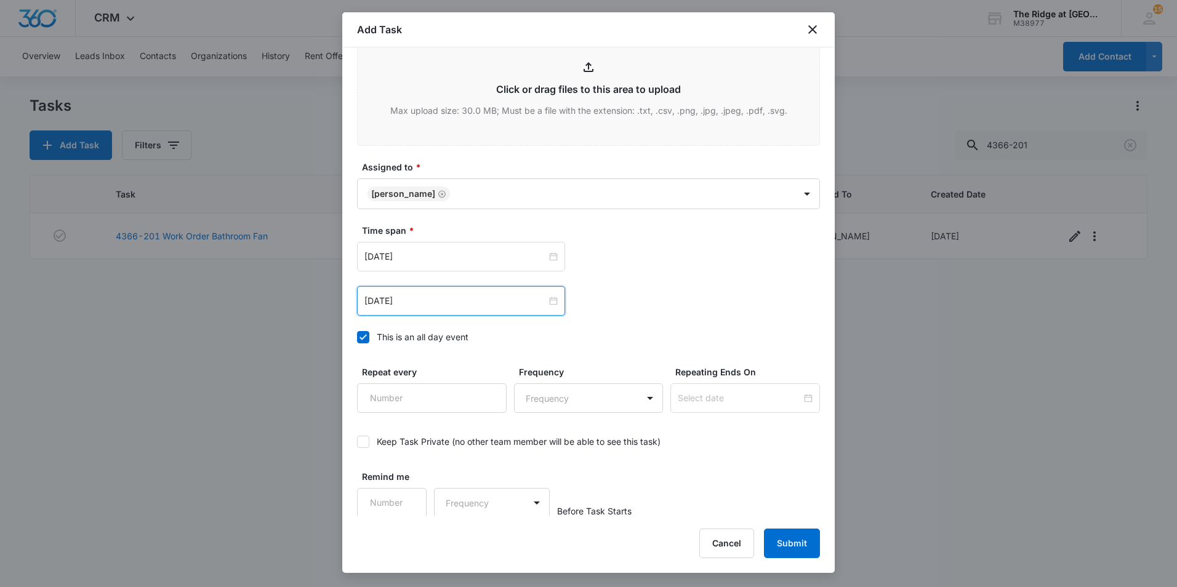
scroll to position [671, 0]
click at [432, 285] on div "[DATE]" at bounding box center [461, 300] width 208 height 30
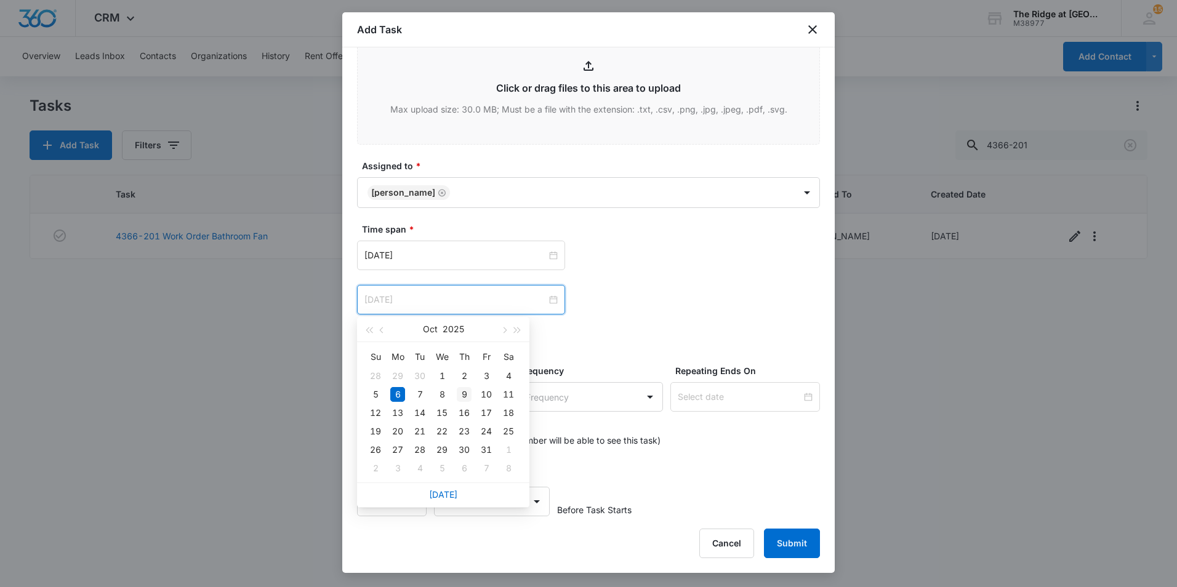
type input "Oct 9, 2025"
click at [465, 391] on div "9" at bounding box center [464, 394] width 15 height 15
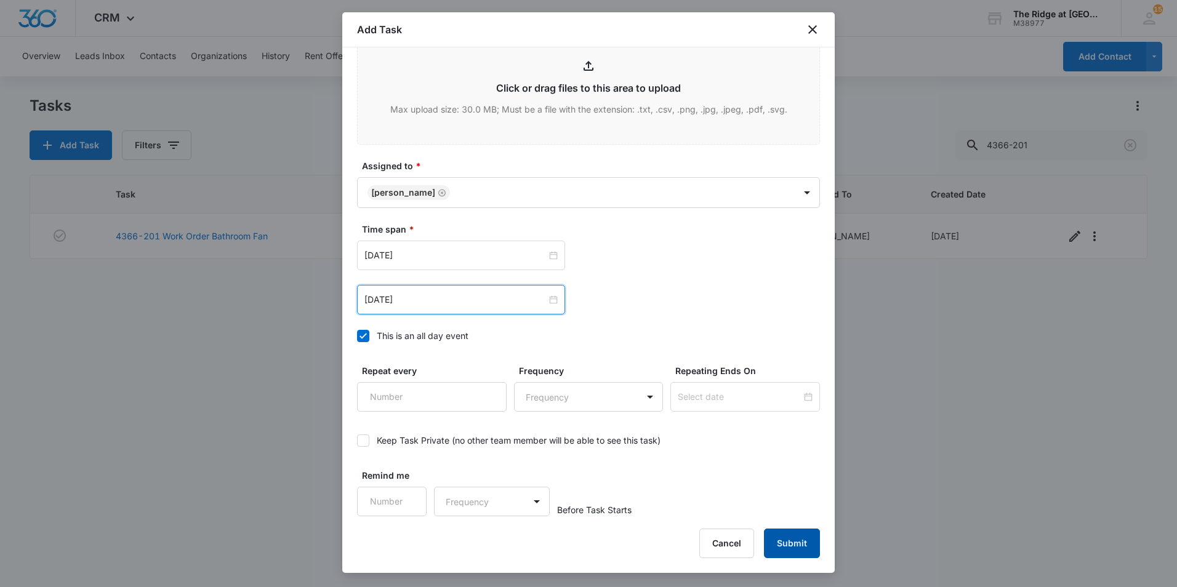
click at [797, 538] on button "Submit" at bounding box center [792, 544] width 56 height 30
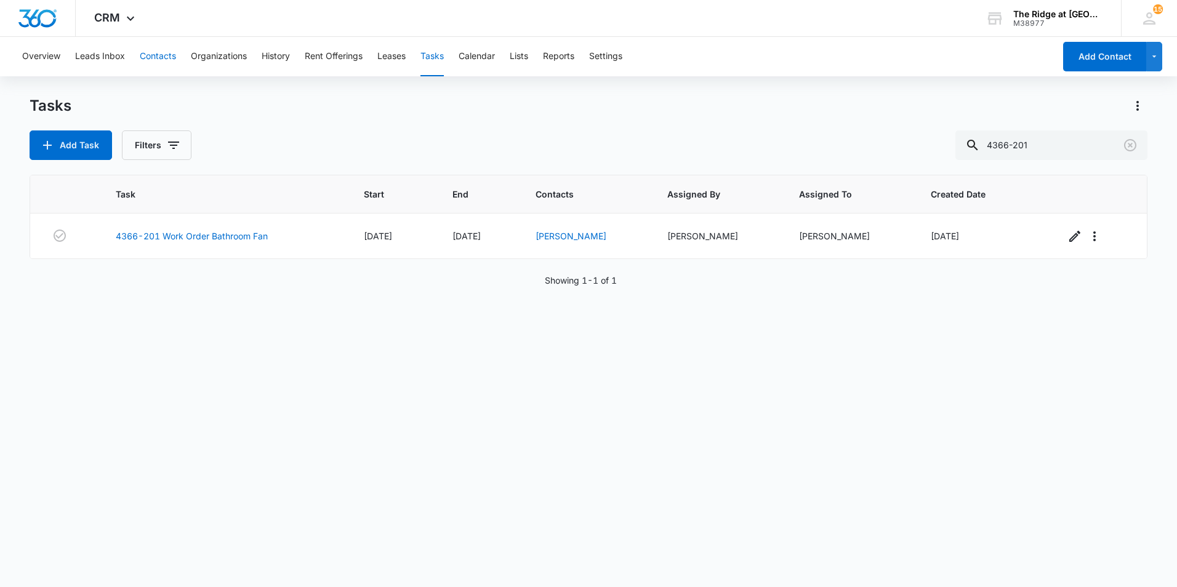
click at [167, 52] on button "Contacts" at bounding box center [158, 56] width 36 height 39
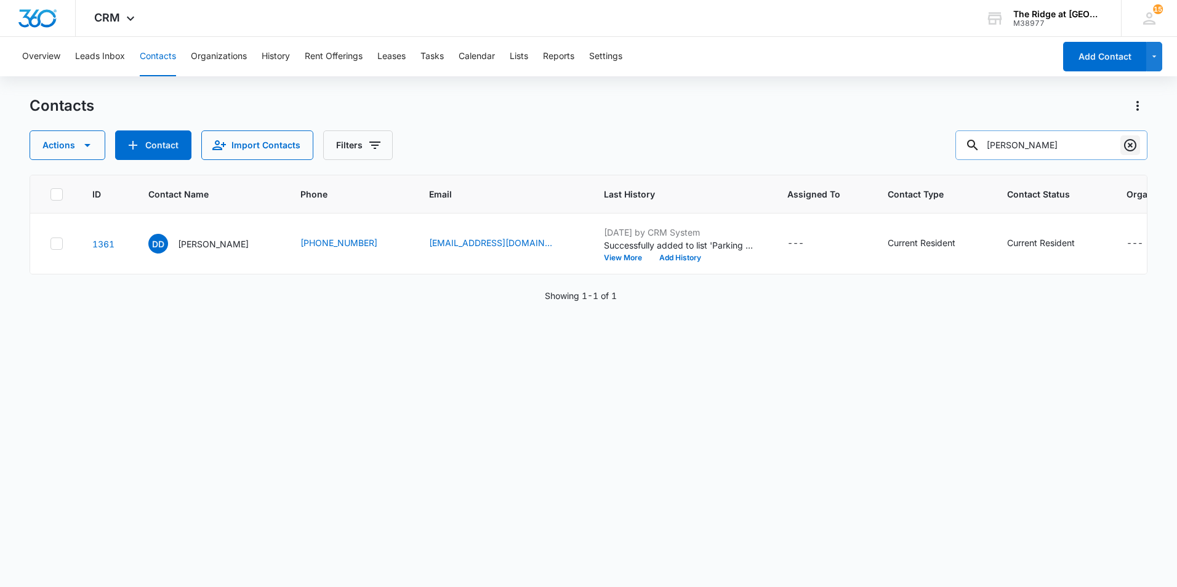
click at [1127, 142] on icon "Clear" at bounding box center [1130, 145] width 15 height 15
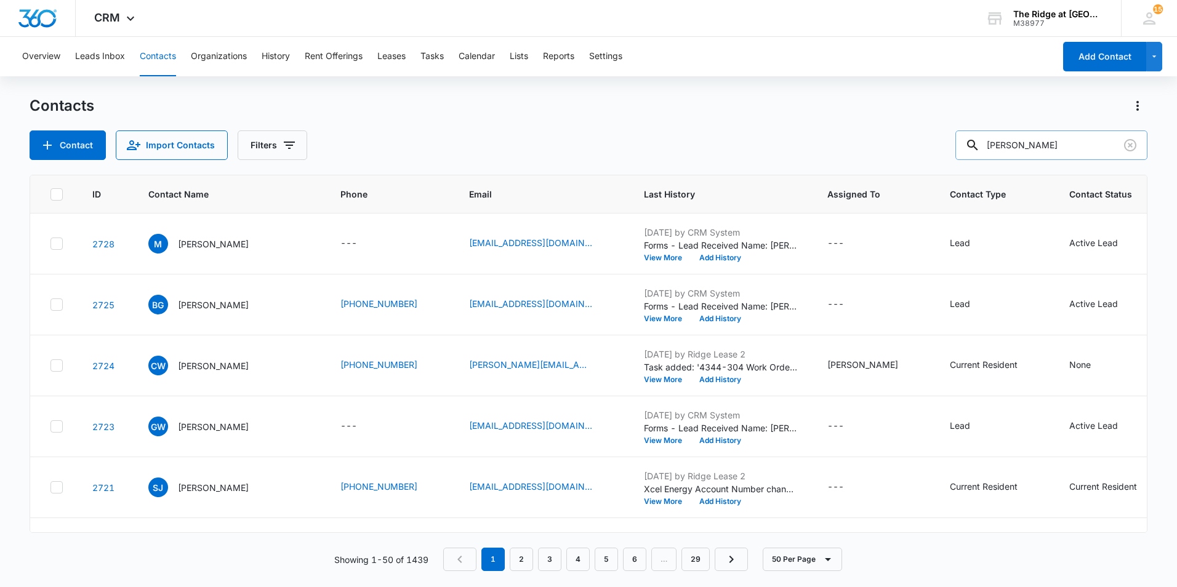
type input "NIcholas"
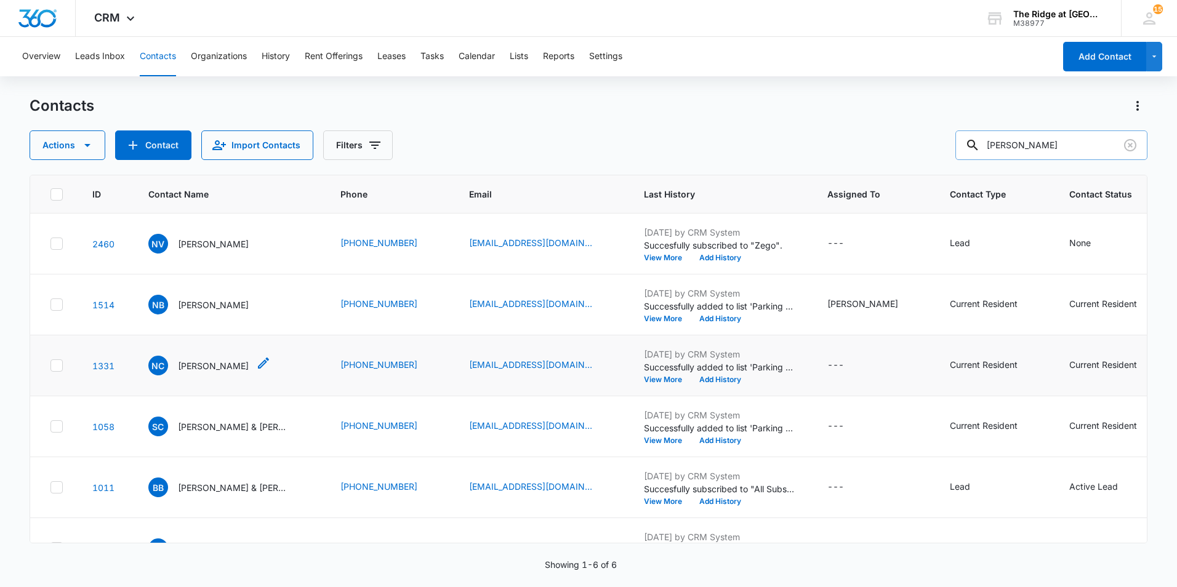
click at [222, 368] on p "Nicholas Chapman" at bounding box center [213, 366] width 71 height 13
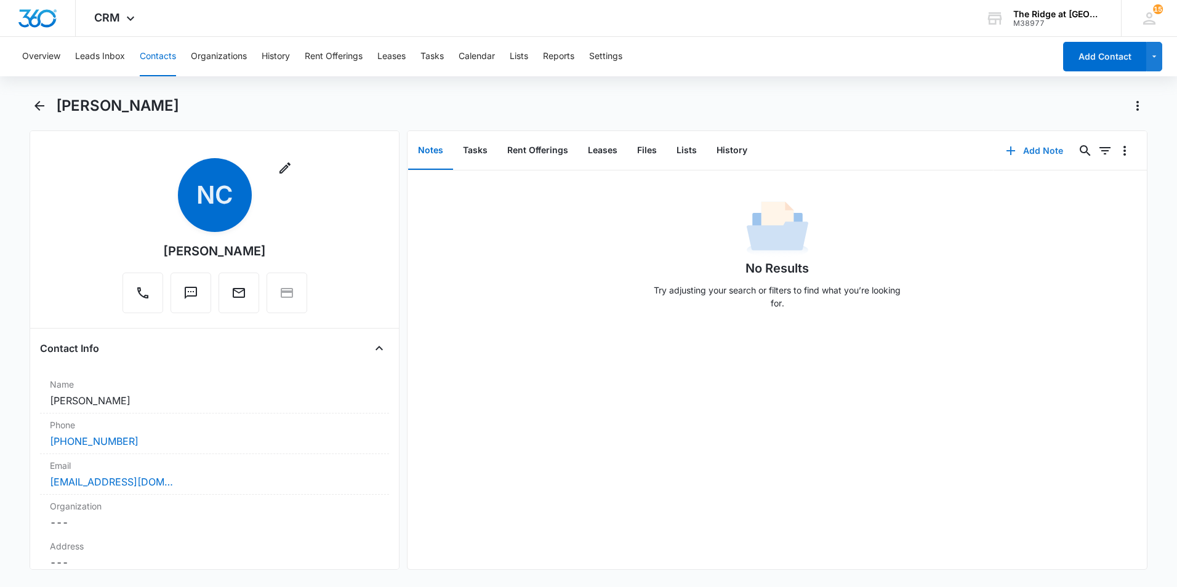
click at [1016, 156] on button "Add Note" at bounding box center [1035, 151] width 82 height 30
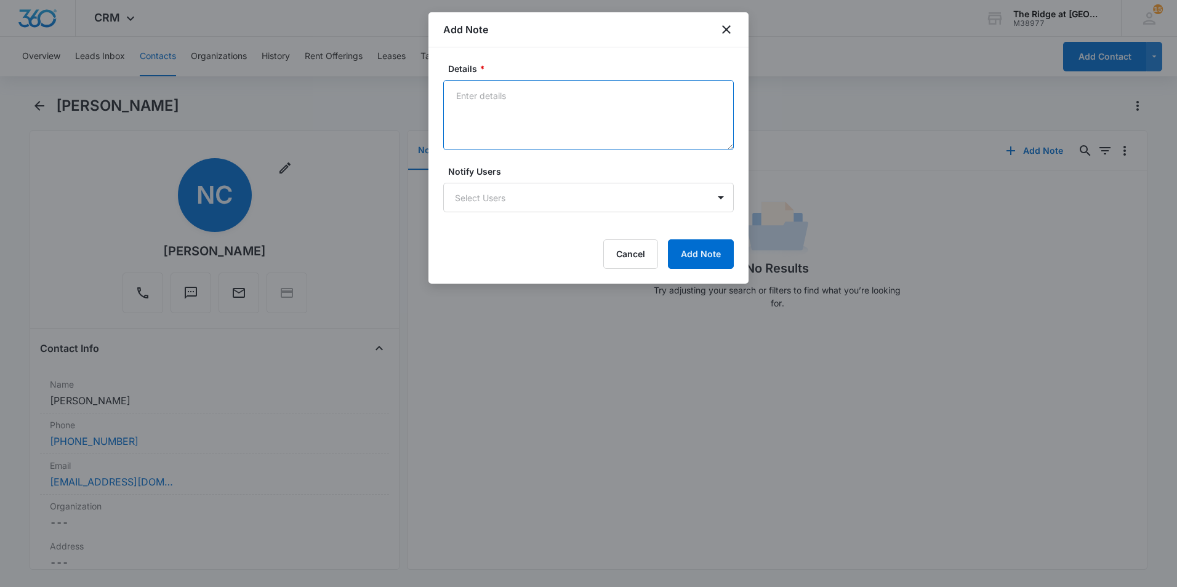
click at [567, 126] on textarea "Details *" at bounding box center [588, 115] width 291 height 70
type textarea "Posted Trash notice 10/07/2025 (no charge this time but will charge if it happe…"
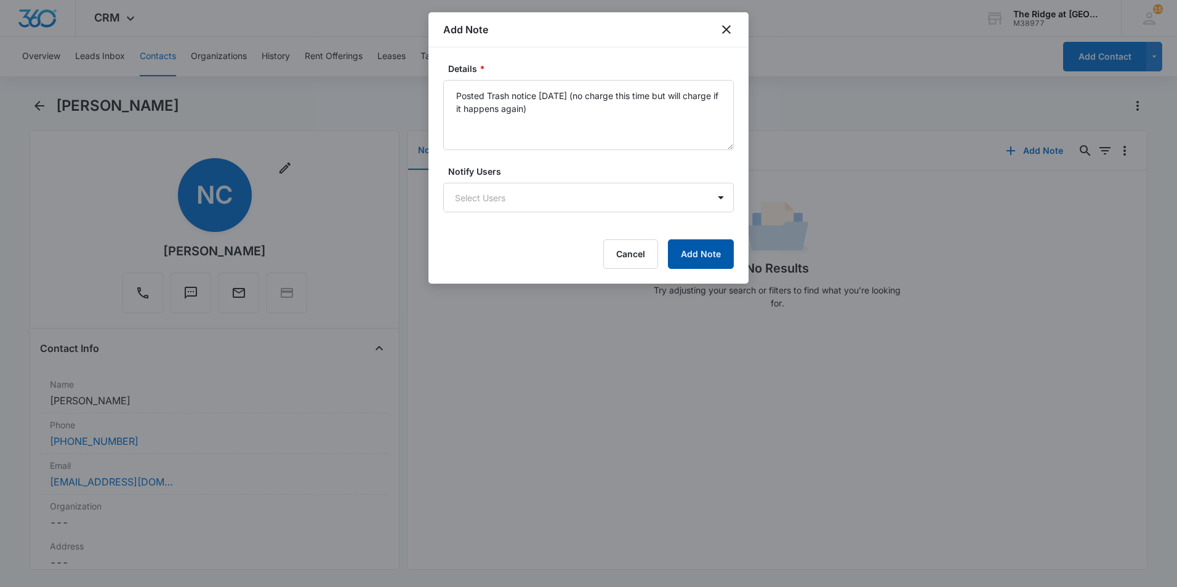
click at [706, 257] on button "Add Note" at bounding box center [701, 255] width 66 height 30
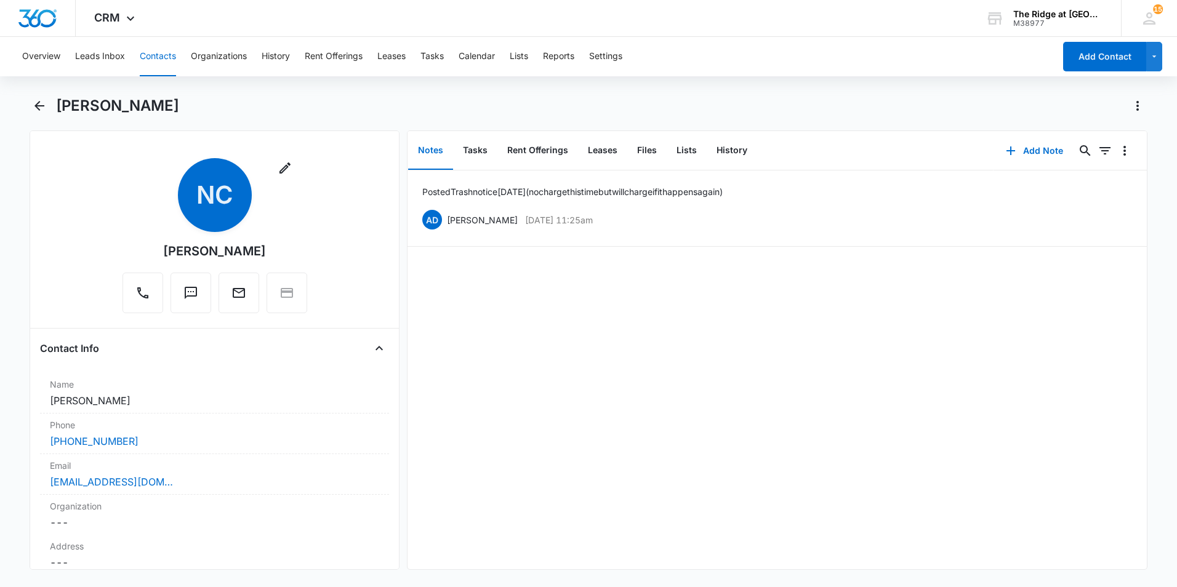
click at [161, 55] on button "Contacts" at bounding box center [158, 56] width 36 height 39
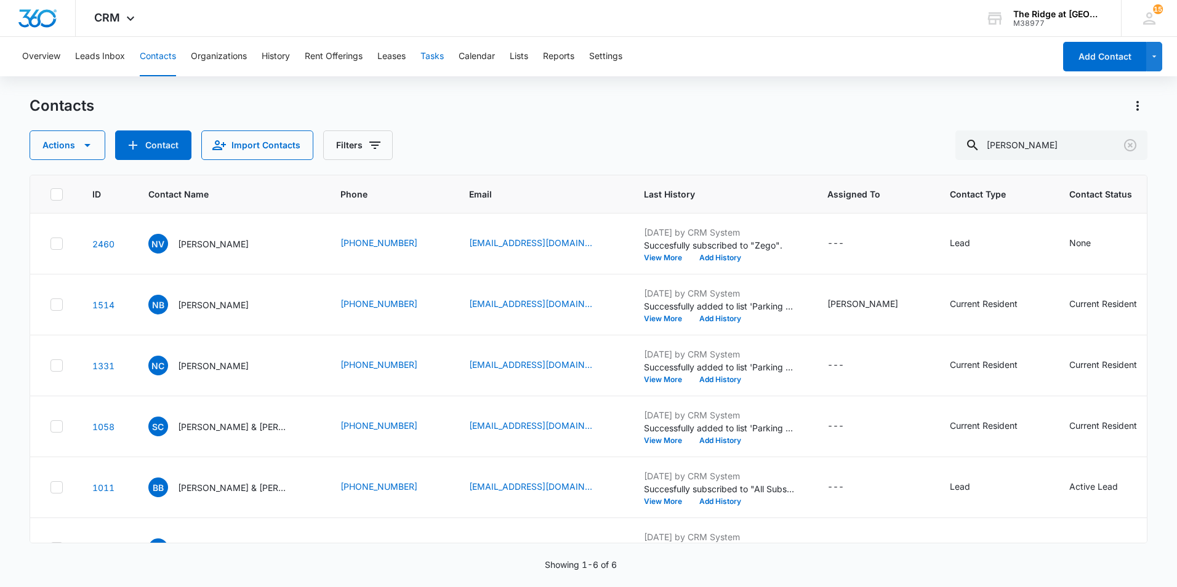
click at [437, 55] on button "Tasks" at bounding box center [432, 56] width 23 height 39
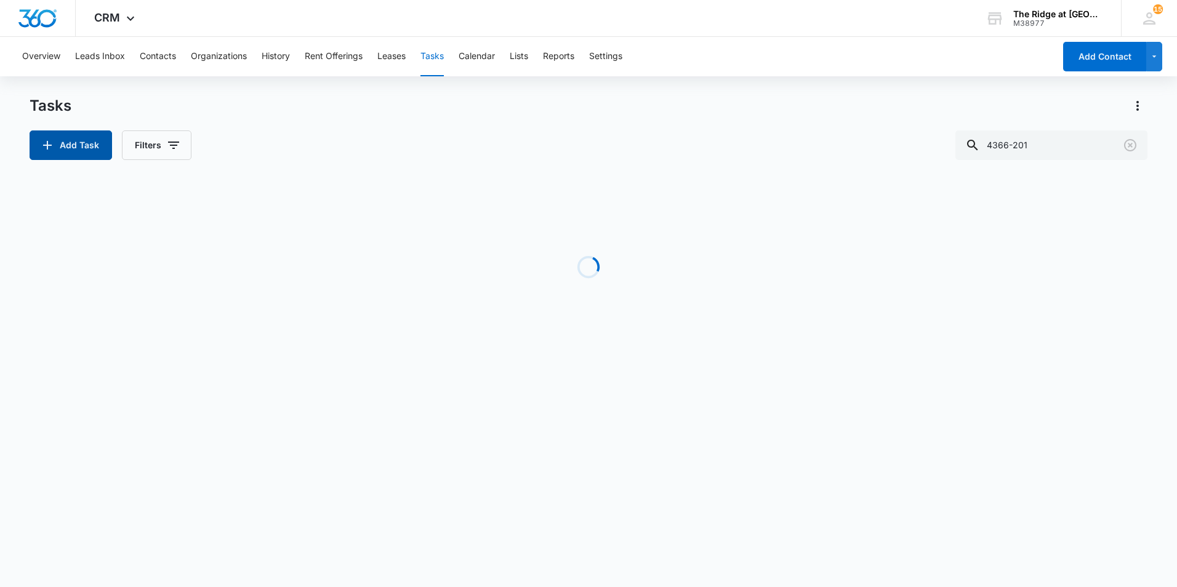
click at [60, 148] on button "Add Task" at bounding box center [71, 146] width 83 height 30
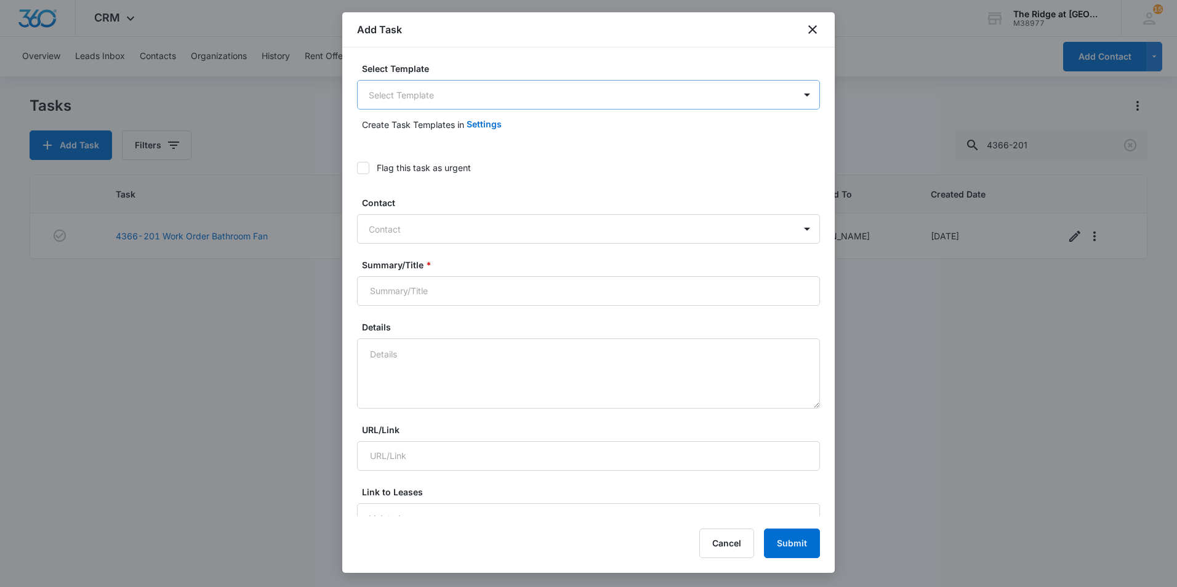
click at [462, 100] on body "CRM Apps Reputation Websites Forms CRM Email Social Content Ads Intelligence Fi…" at bounding box center [588, 293] width 1177 height 587
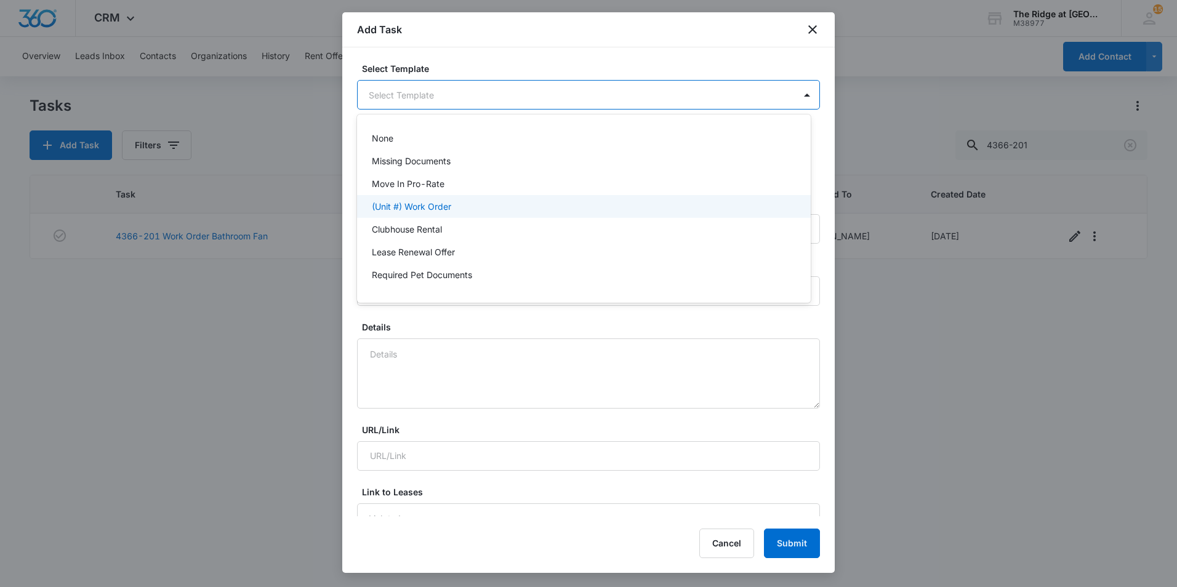
click at [435, 203] on p "(Unit #) Work Order" at bounding box center [411, 206] width 79 height 13
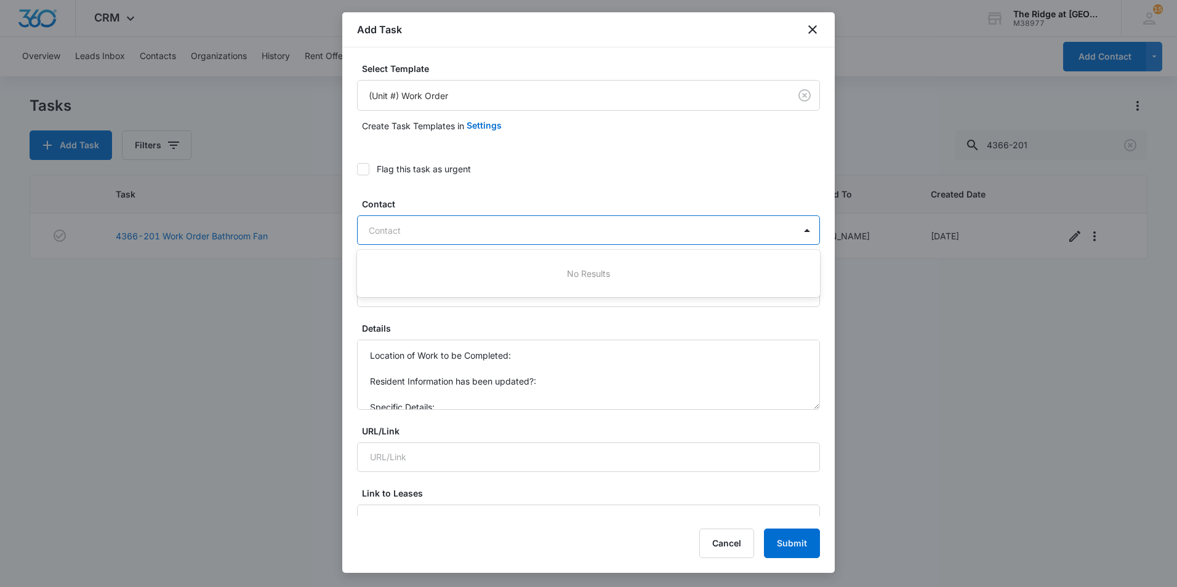
click at [420, 232] on div at bounding box center [581, 230] width 425 height 15
type input "javier"
click at [471, 278] on p "Javier Rodriguez Sablon (ID:1321; rodriguezsablonjavier@gmail.com; (970) 599-01…" at bounding box center [546, 273] width 348 height 13
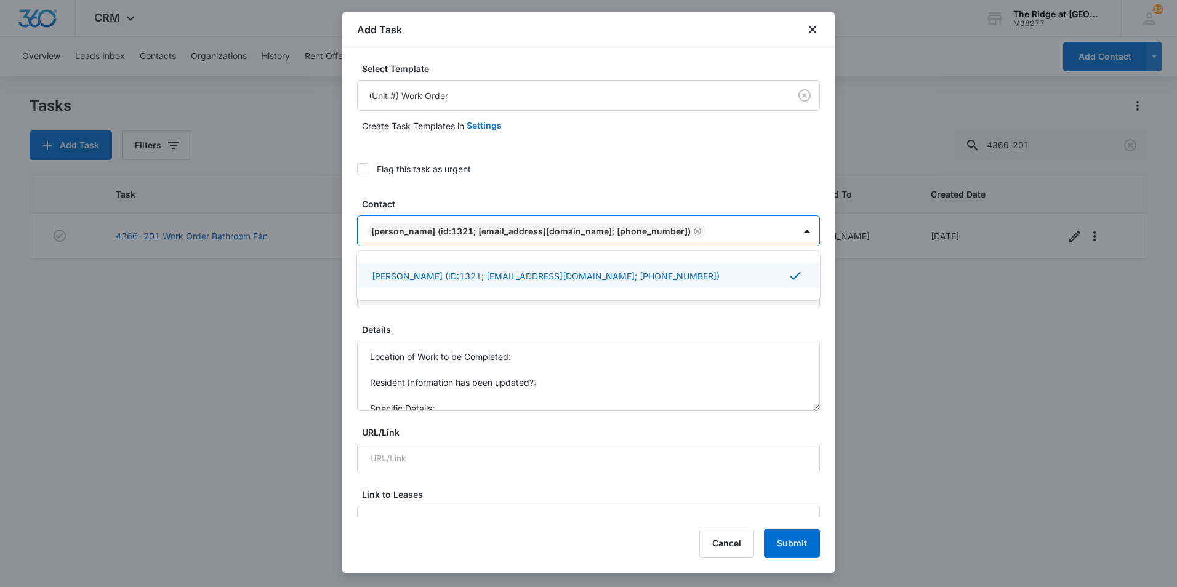
click at [362, 164] on icon at bounding box center [363, 169] width 11 height 11
click at [357, 169] on input "Flag this task as urgent" at bounding box center [357, 169] width 0 height 0
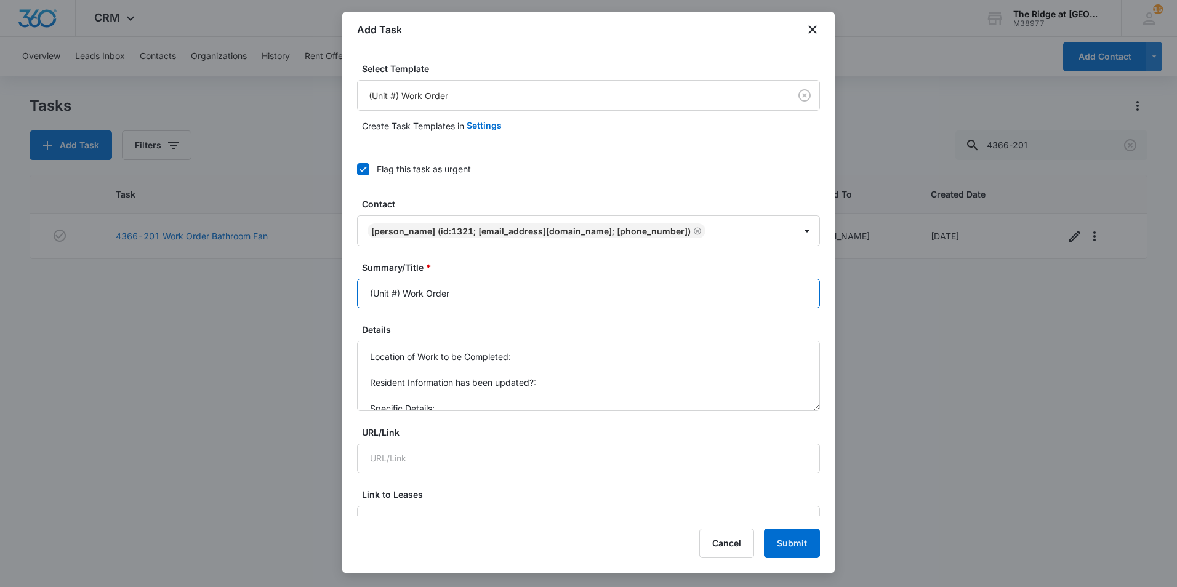
drag, startPoint x: 402, startPoint y: 293, endPoint x: 355, endPoint y: 288, distance: 47.7
click at [355, 288] on div "Select Template (Unit #) Work Order Create Task Templates in Settings Flag this…" at bounding box center [588, 281] width 493 height 469
click at [486, 288] on input "4368-204 Work Order" at bounding box center [588, 294] width 463 height 30
type input "4368-204 Work Order Oven not working"
click at [595, 353] on textarea "Location of Work to be Completed: Resident Information has been updated?: Speci…" at bounding box center [588, 376] width 463 height 70
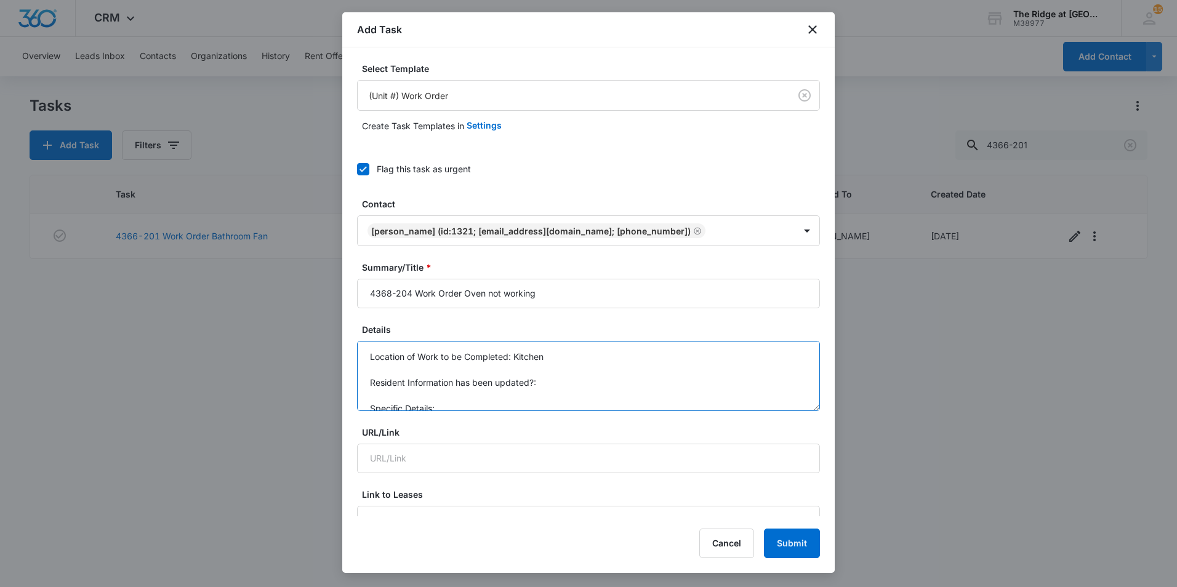
scroll to position [13, 0]
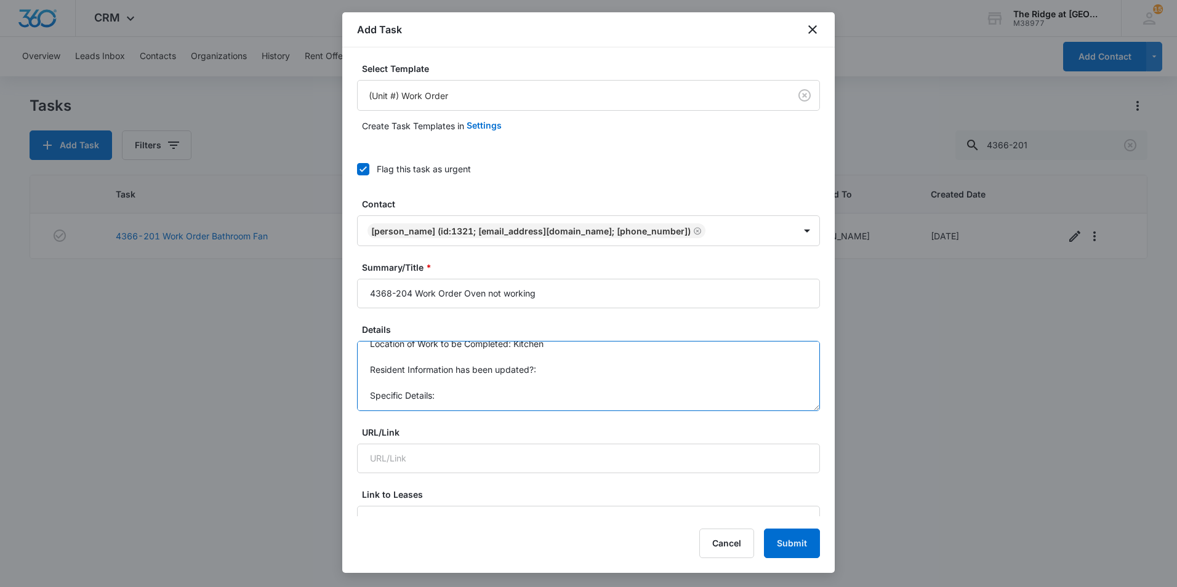
click at [593, 387] on textarea "Location of Work to be Completed: Kitchen Resident Information has been updated…" at bounding box center [588, 376] width 463 height 70
click at [611, 403] on textarea "Location of Work to be Completed: Kitchen Resident Information has been updated…" at bounding box center [588, 376] width 463 height 70
click at [597, 395] on textarea "Location of Work to be Completed: Kitchen Resident Information has been updated…" at bounding box center [588, 376] width 463 height 70
type textarea "Location of Work to be Completed: Kitchen Resident Information has been updated…"
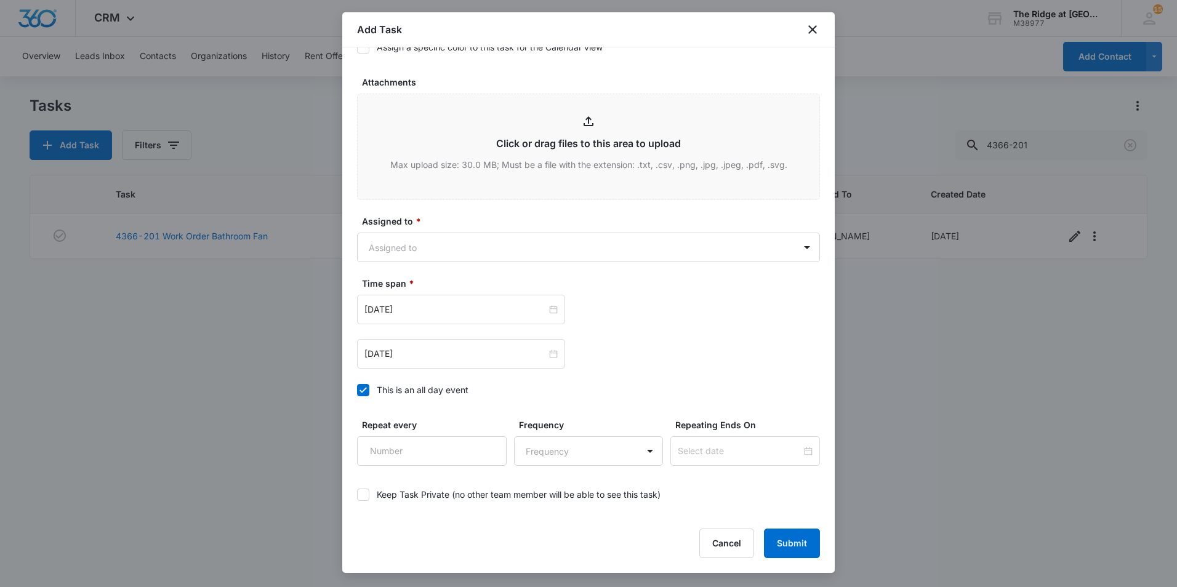
scroll to position [616, 0]
click at [400, 244] on body "CRM Apps Reputation Websites Forms CRM Email Social Content Ads Intelligence Fi…" at bounding box center [588, 293] width 1177 height 587
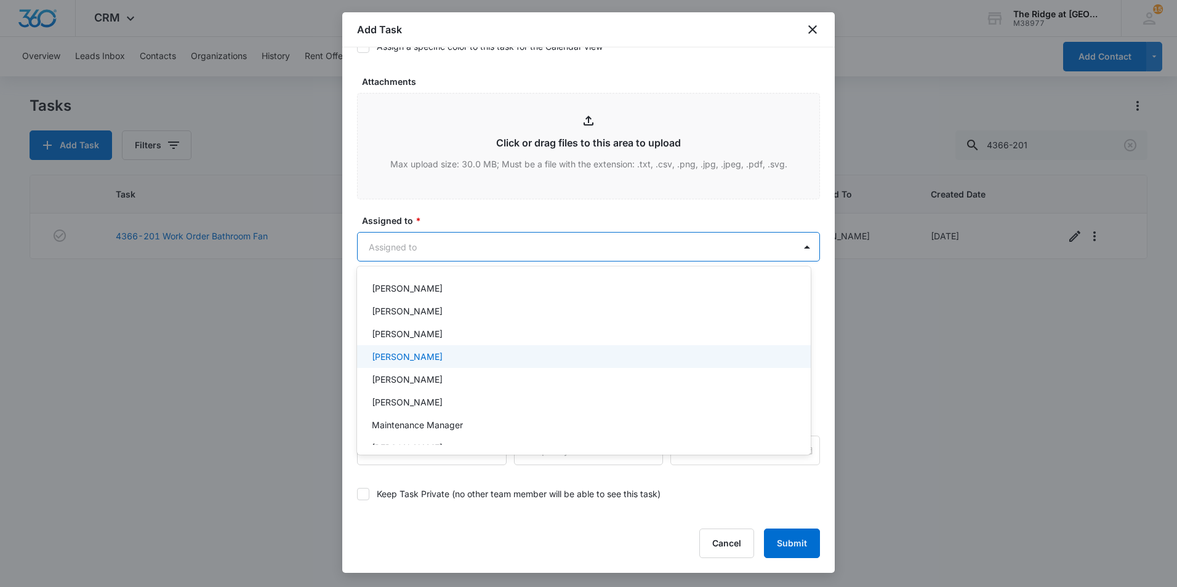
scroll to position [123, 0]
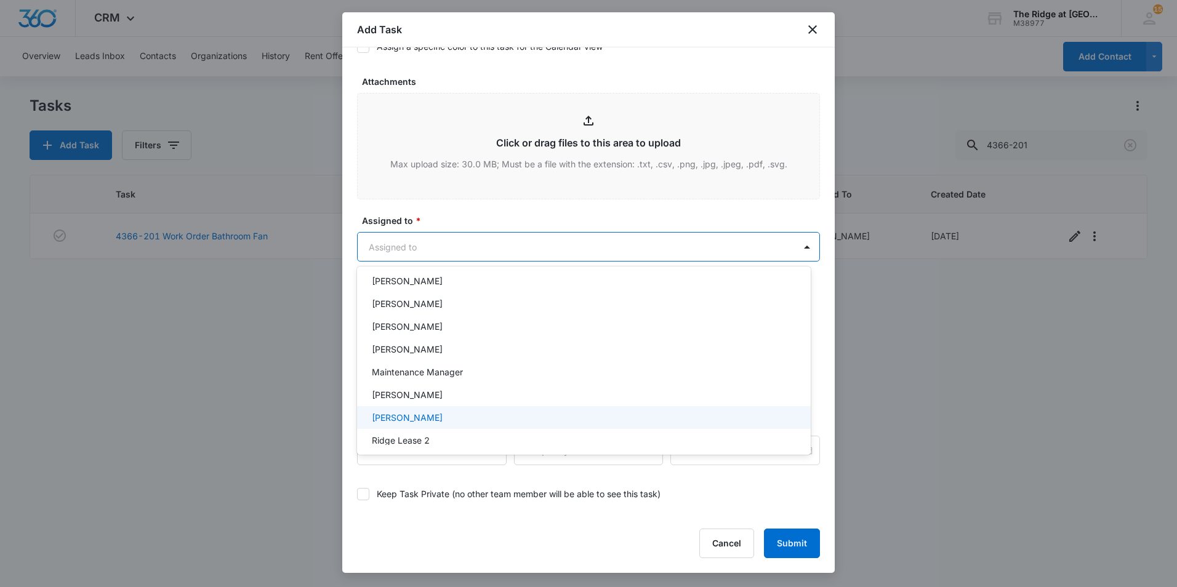
click at [419, 415] on p "[PERSON_NAME]" at bounding box center [407, 417] width 71 height 13
click at [452, 219] on div at bounding box center [588, 293] width 1177 height 587
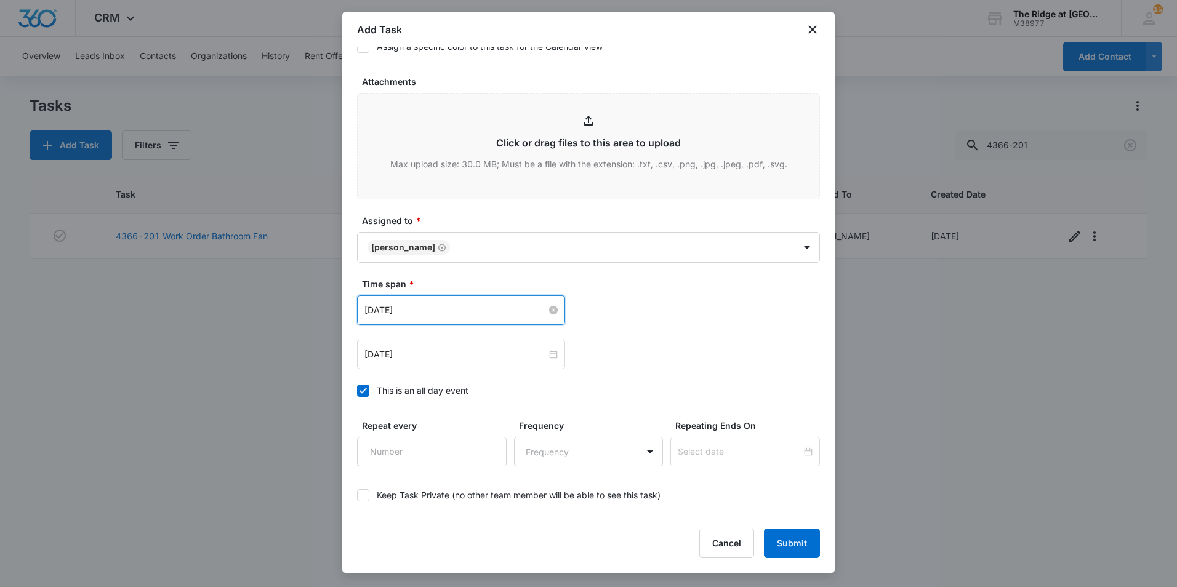
click at [405, 308] on input "[DATE]" at bounding box center [455, 311] width 182 height 14
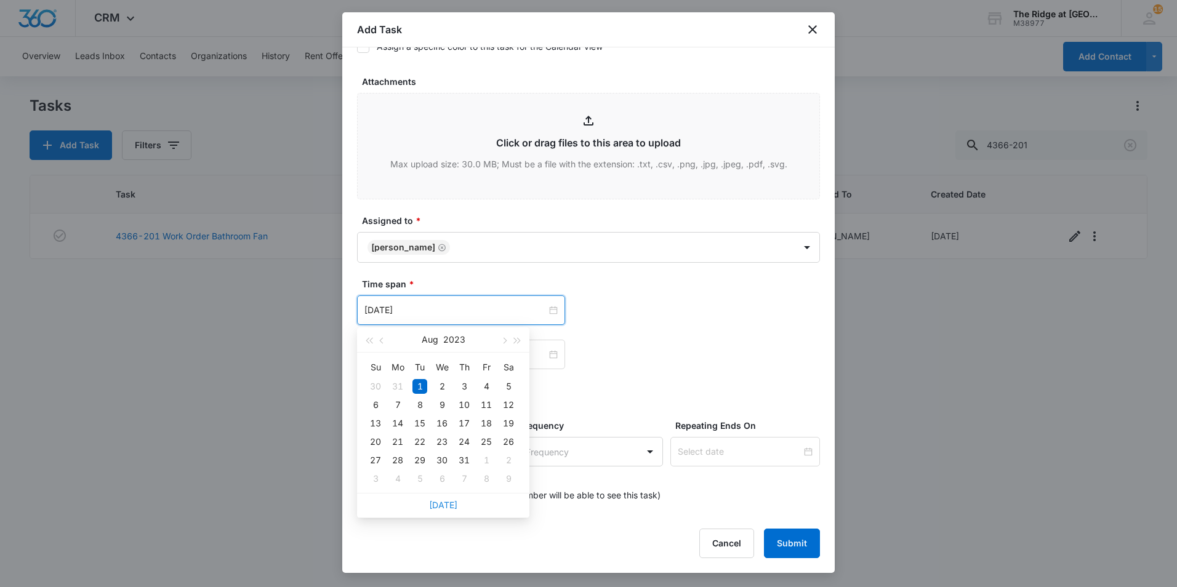
click at [444, 508] on link "Today" at bounding box center [443, 505] width 28 height 10
type input "[DATE]"
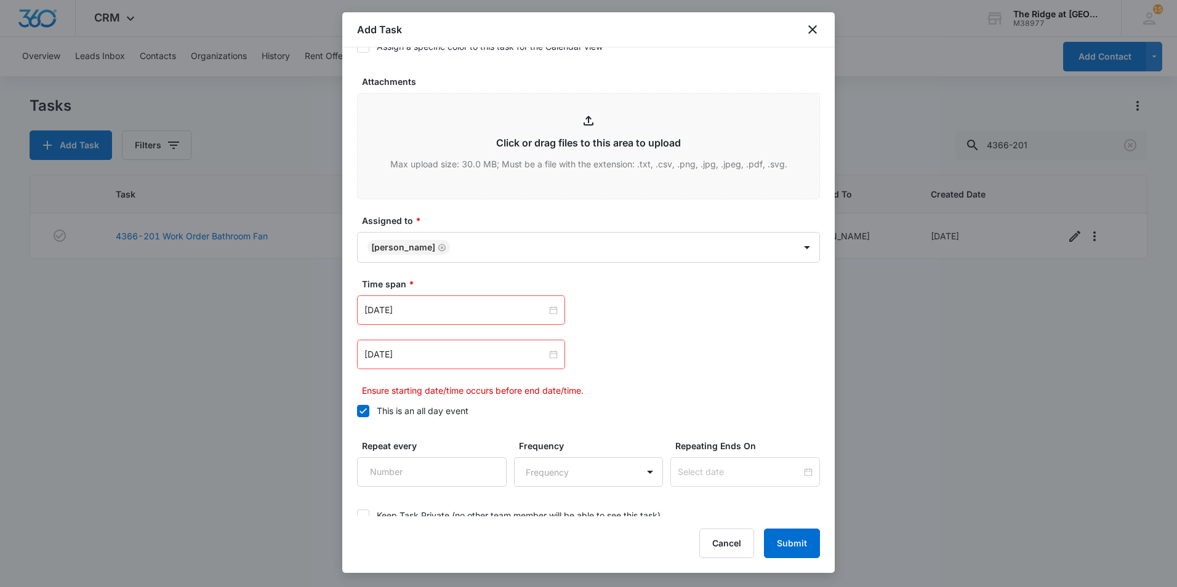
click at [423, 366] on div "[DATE]" at bounding box center [461, 355] width 208 height 30
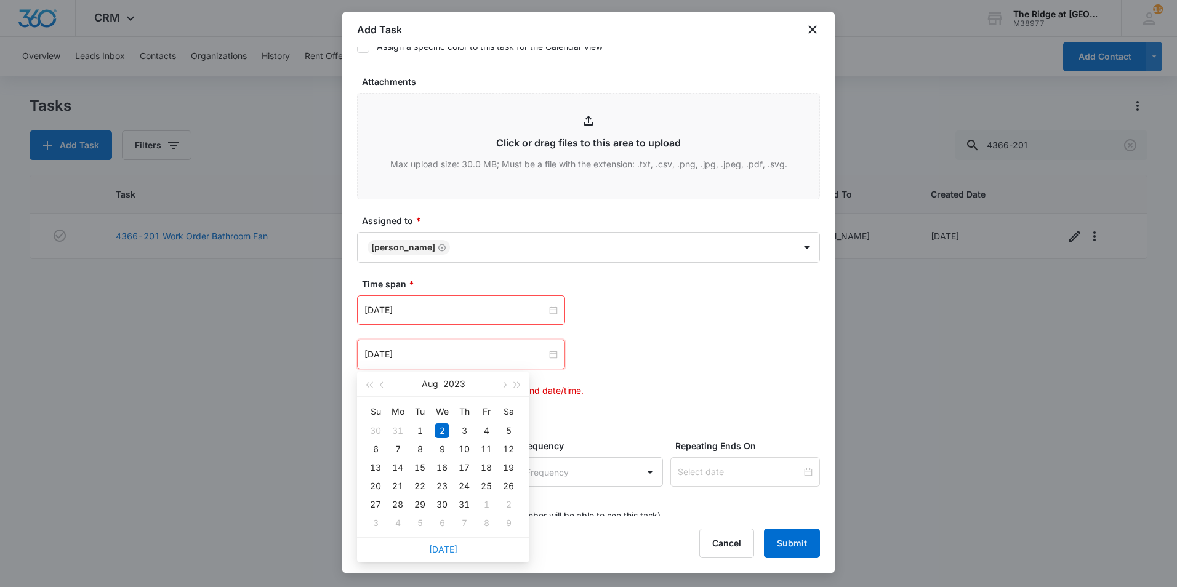
click at [446, 549] on link "Today" at bounding box center [443, 549] width 28 height 10
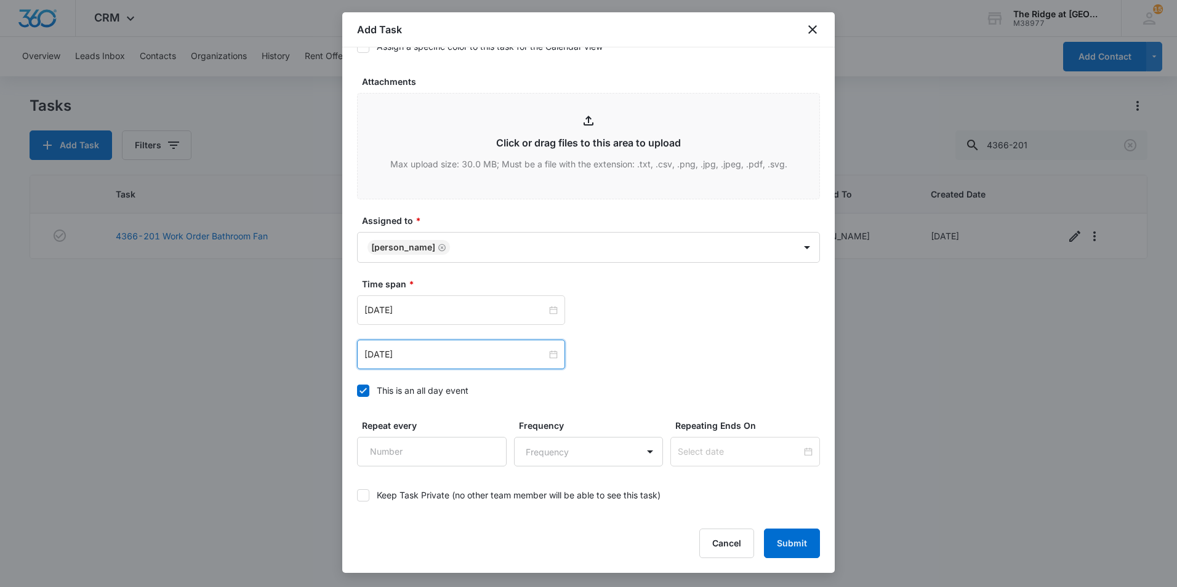
drag, startPoint x: 438, startPoint y: 355, endPoint x: 438, endPoint y: 377, distance: 22.2
click at [438, 355] on input "[DATE]" at bounding box center [455, 355] width 182 height 14
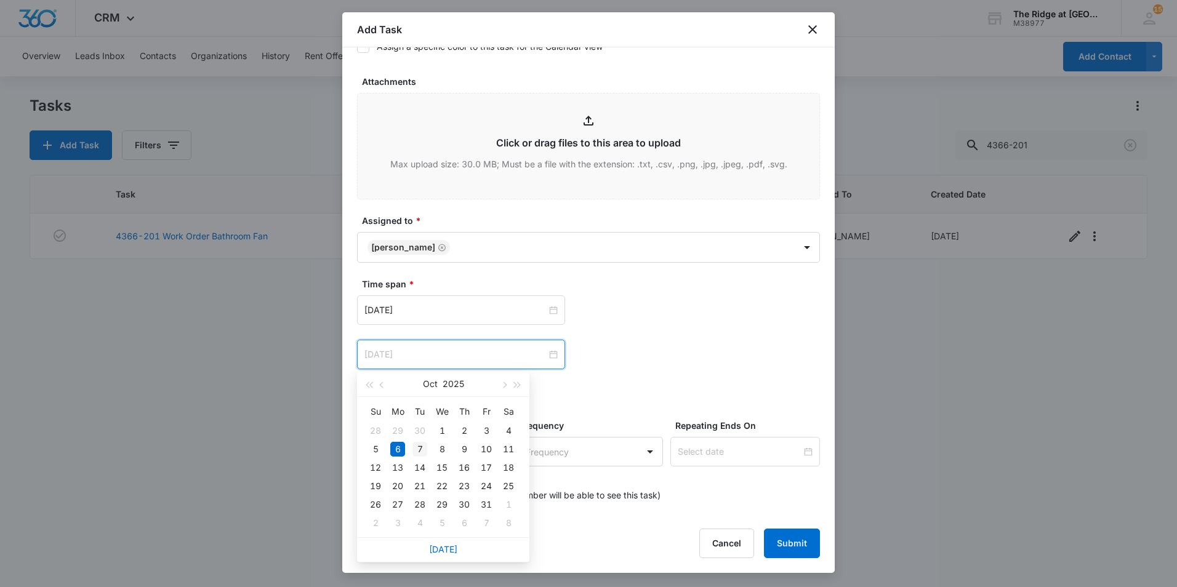
type input "Oct 7, 2025"
click at [430, 449] on td "7" at bounding box center [420, 449] width 22 height 18
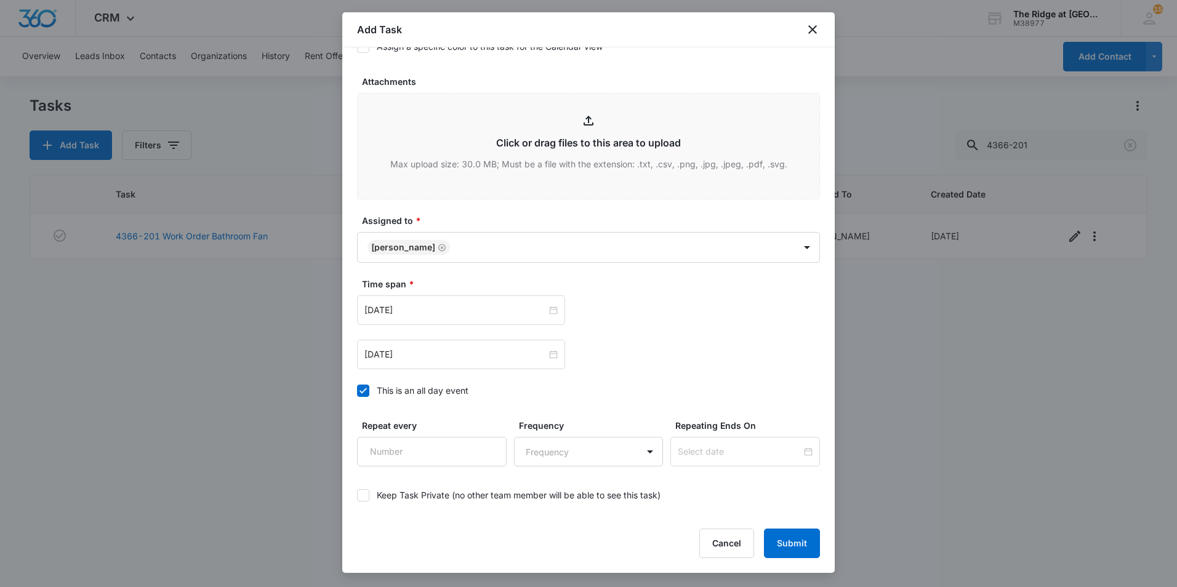
click at [723, 323] on div "Oct 6, 2025 Oct 2025 Su Mo Tu We Th Fr Sa 28 29 30 1 2 3 4 5 6 7 8 9 10 11 12 1…" at bounding box center [588, 311] width 463 height 30
click at [806, 546] on button "Submit" at bounding box center [792, 544] width 56 height 30
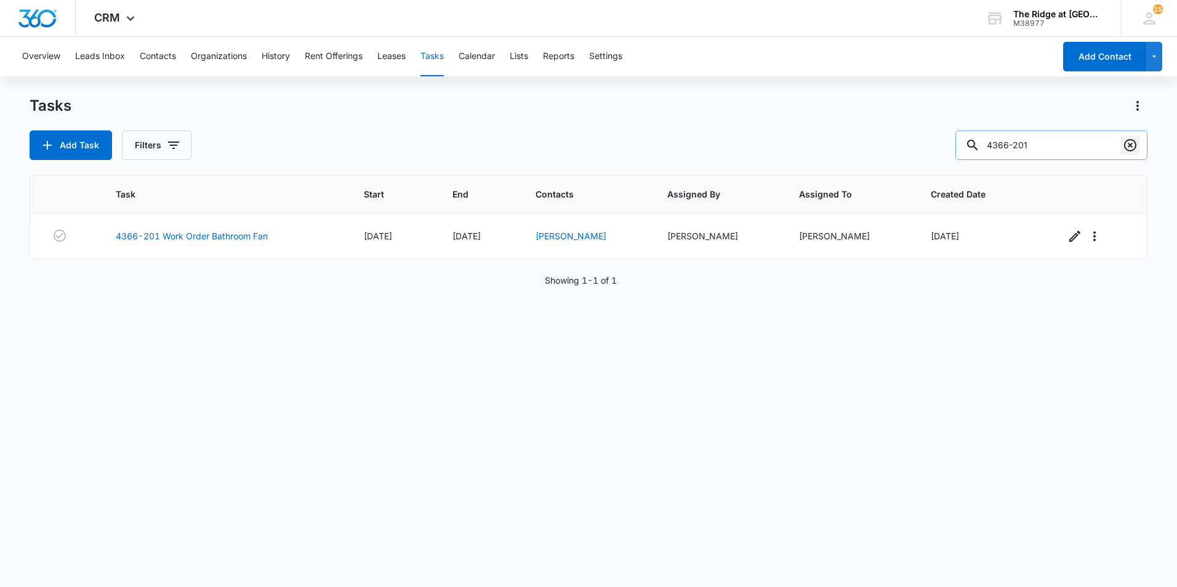
click at [1132, 145] on icon "Clear" at bounding box center [1130, 145] width 12 height 12
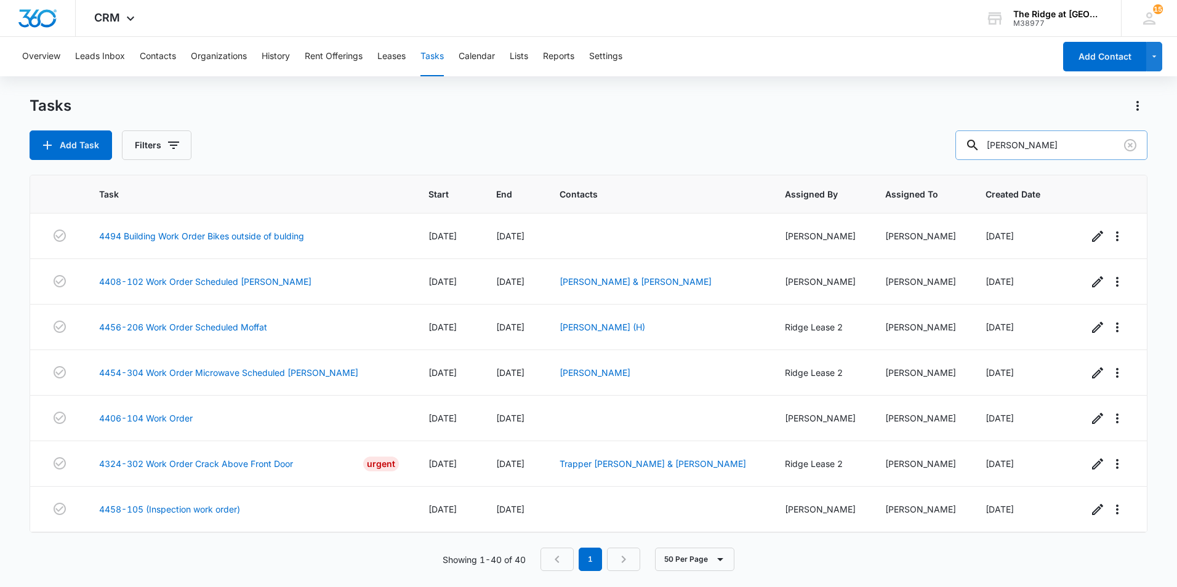
type input "carlos"
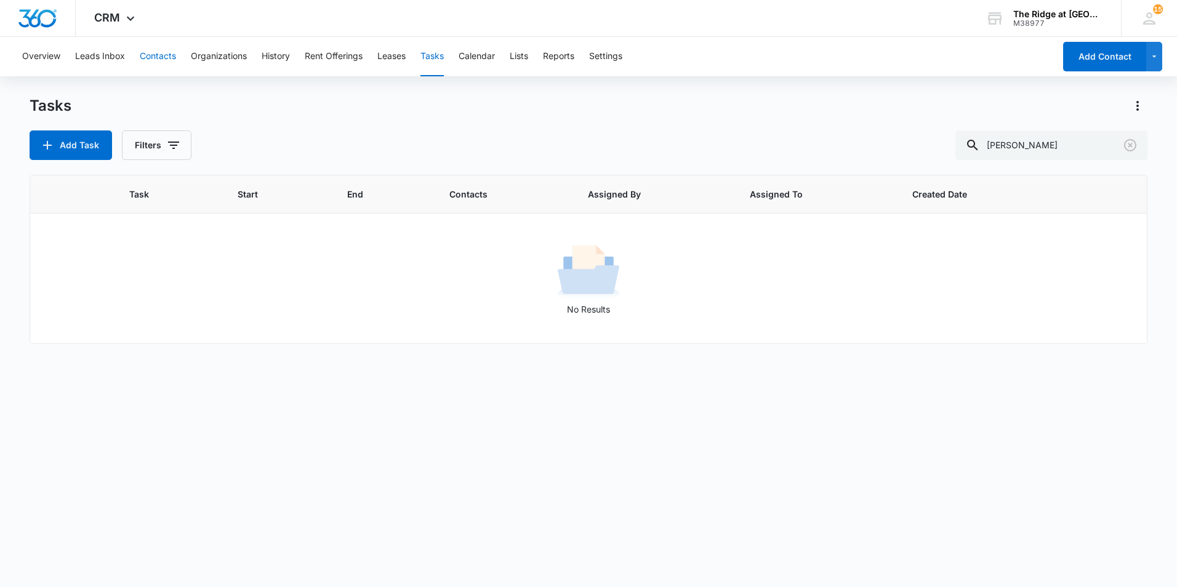
click at [147, 57] on button "Contacts" at bounding box center [158, 56] width 36 height 39
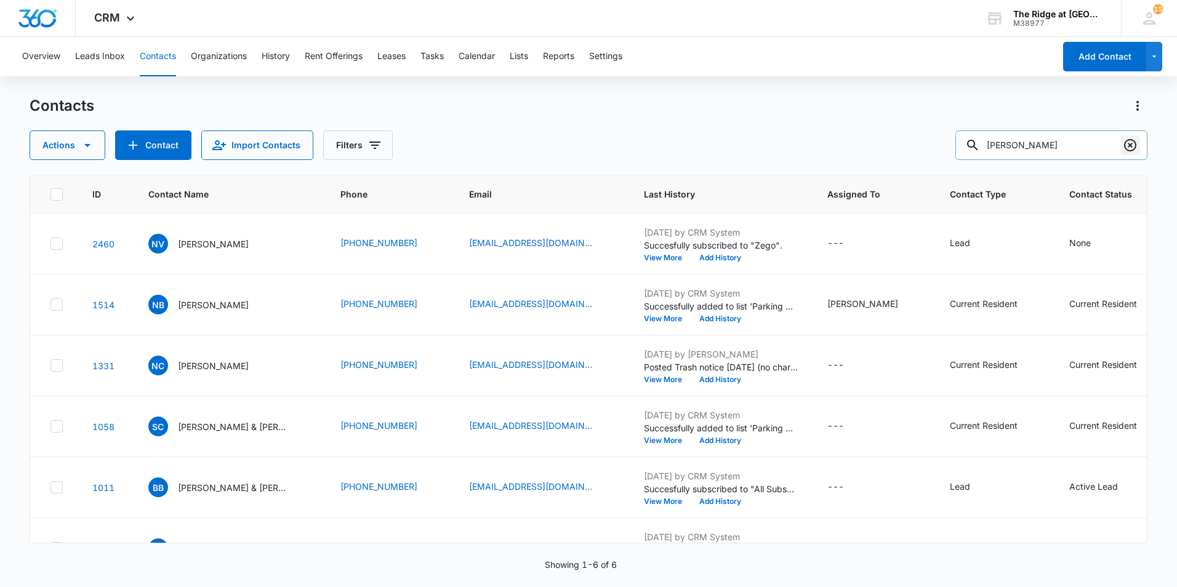
click at [1138, 148] on icon "Clear" at bounding box center [1130, 145] width 15 height 15
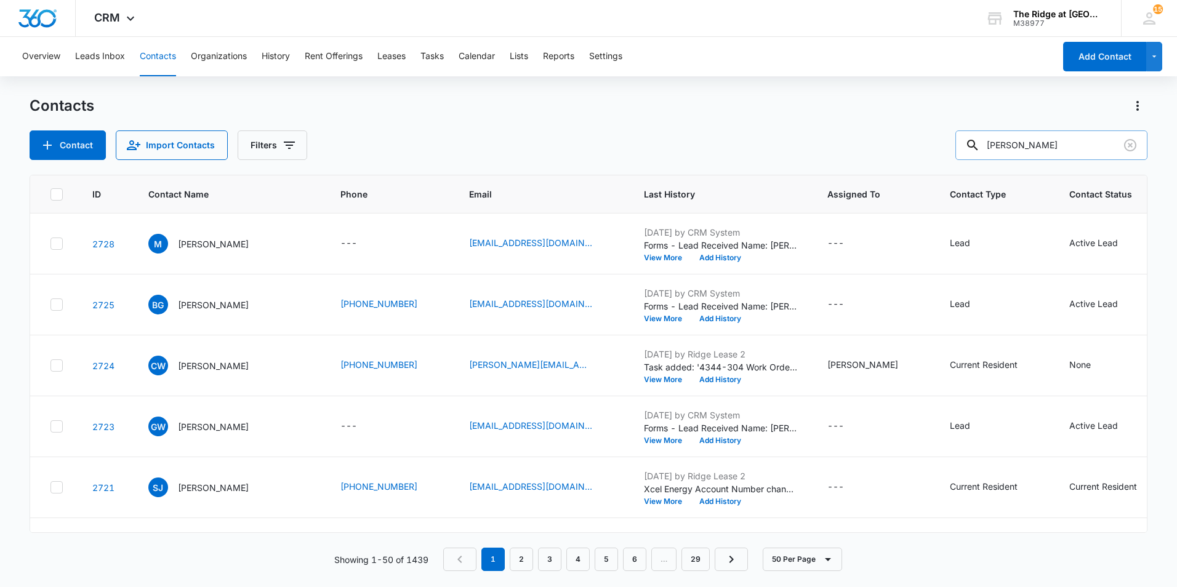
type input "carlos"
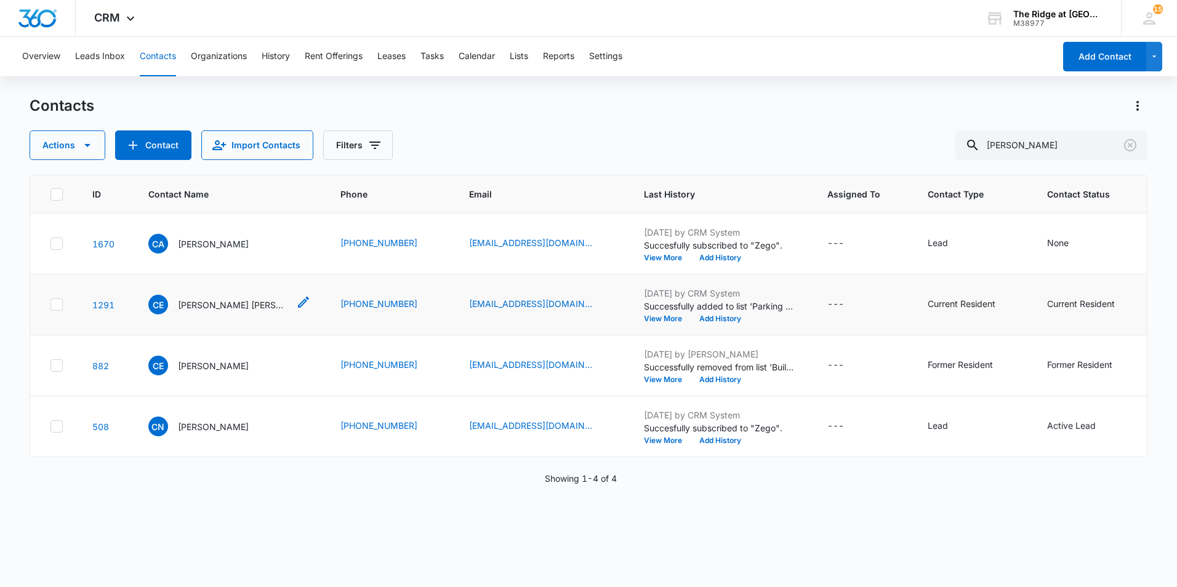
click at [254, 302] on p "Carlos Enrique Gonzalez Garcia & Ruben Aquila Moreno & Naile Moreno Ramirez" at bounding box center [233, 305] width 111 height 13
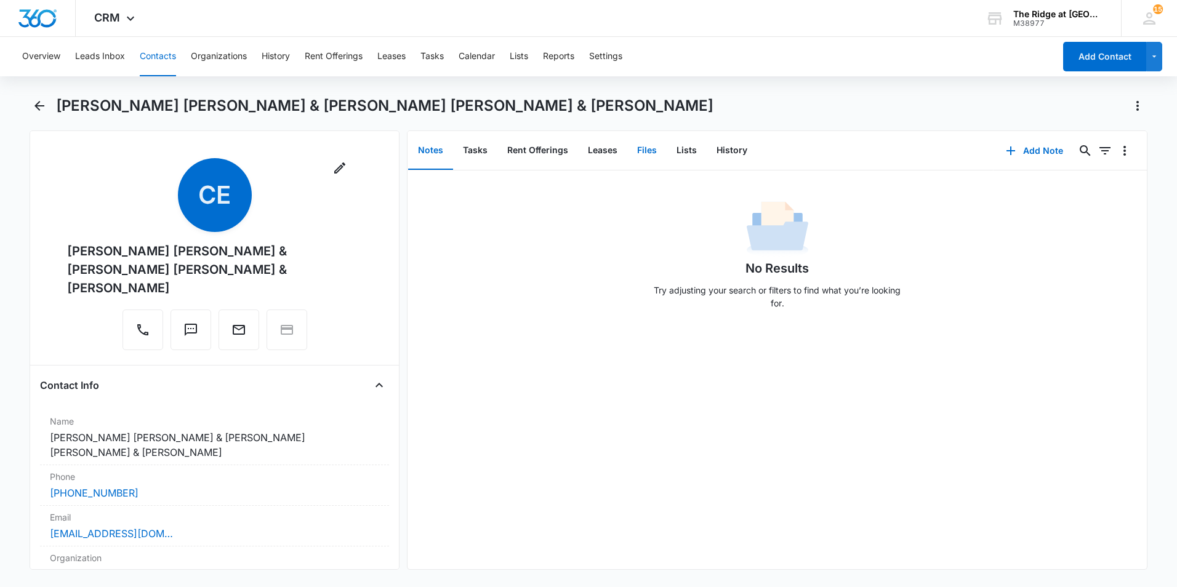
click at [652, 156] on button "Files" at bounding box center [646, 151] width 39 height 38
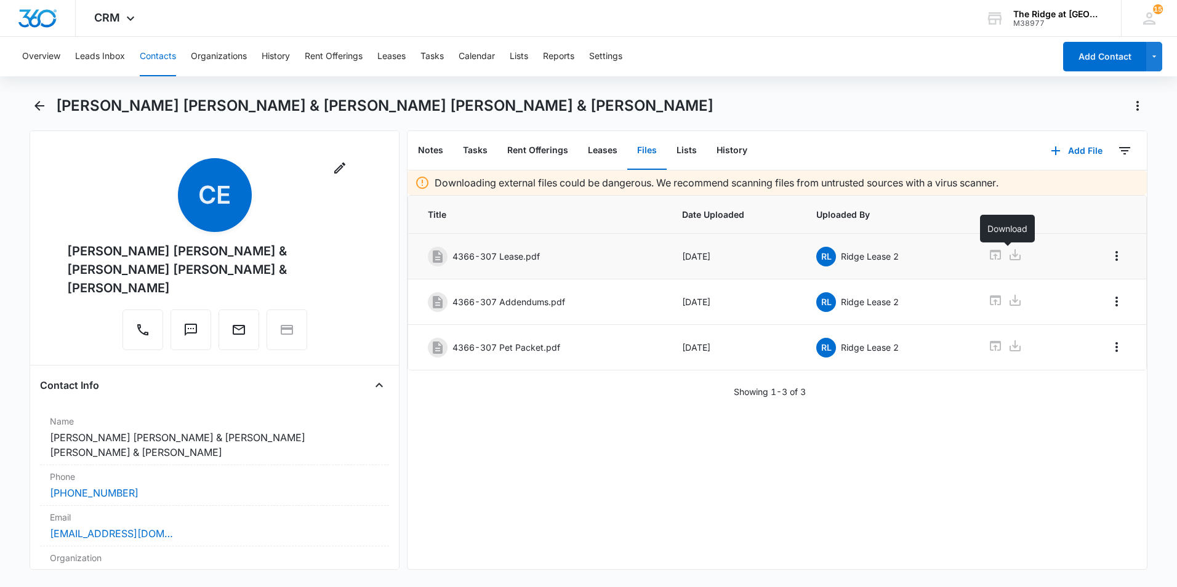
click at [1012, 254] on icon at bounding box center [1015, 255] width 15 height 15
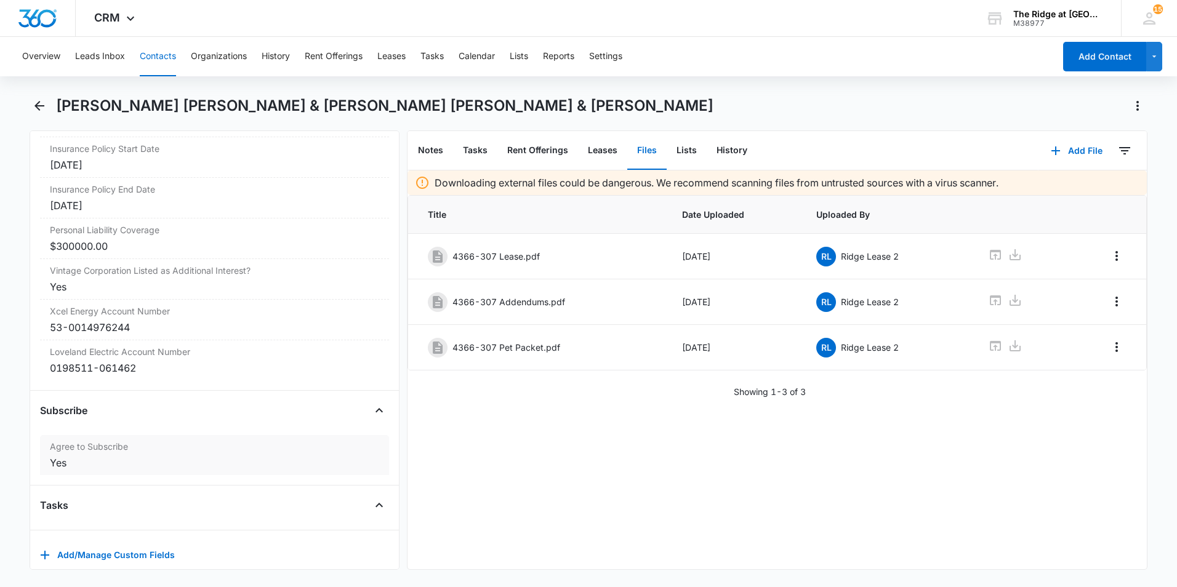
scroll to position [2715, 0]
